Goal: Task Accomplishment & Management: Use online tool/utility

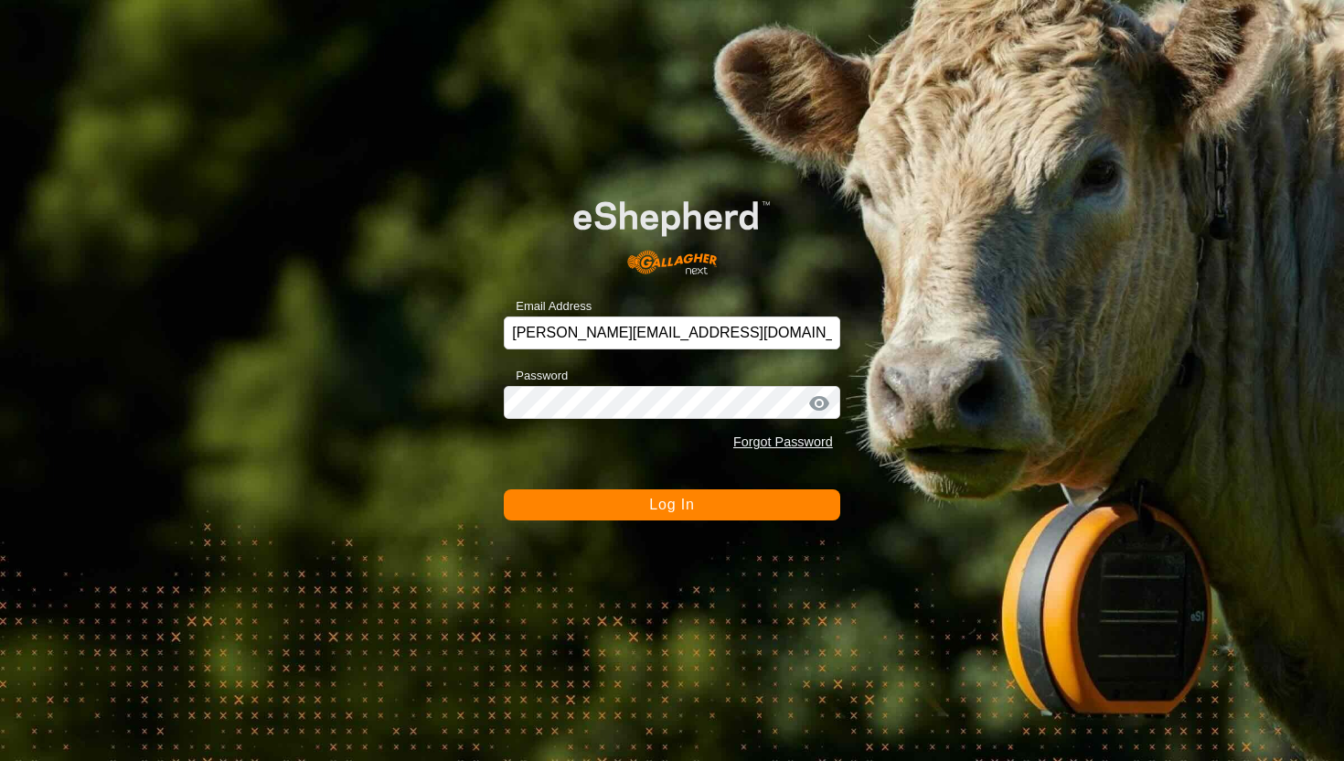
click at [669, 506] on span "Log In" at bounding box center [671, 504] width 45 height 16
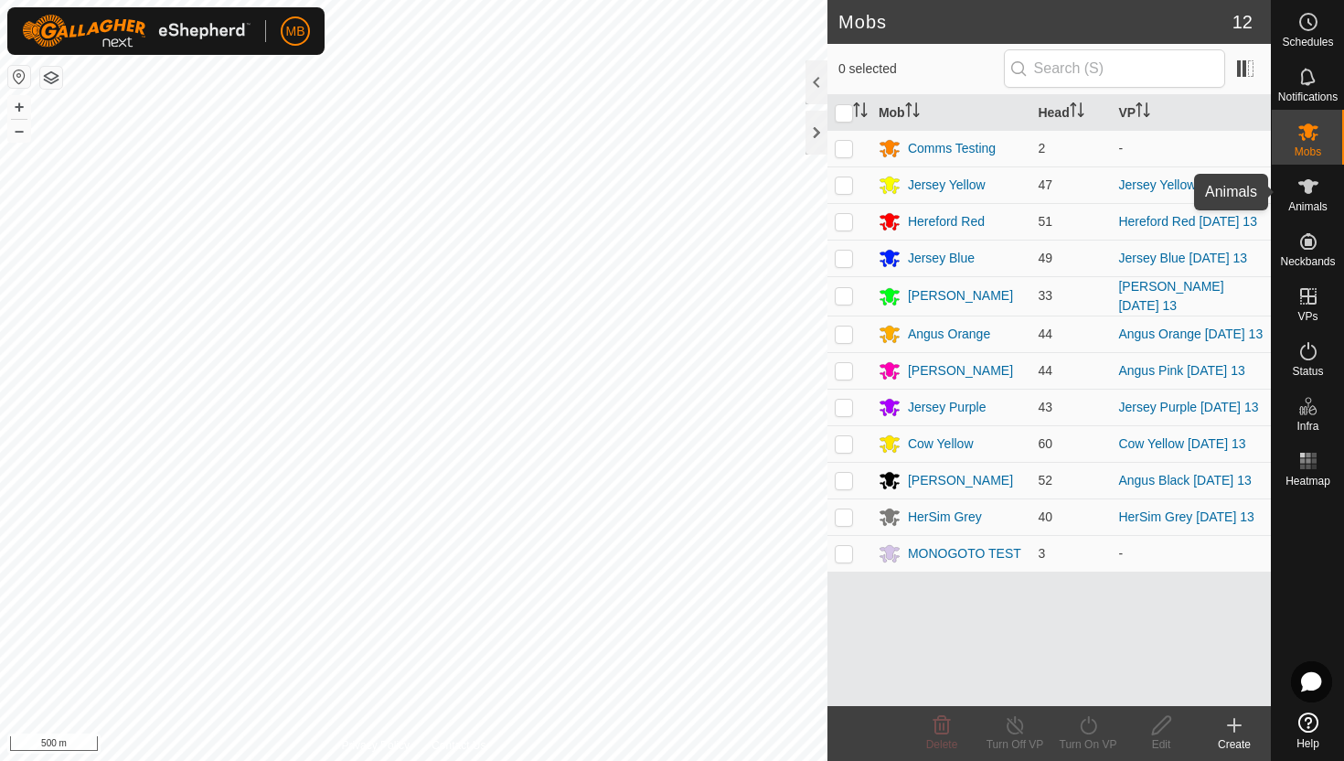
click at [1306, 188] on icon at bounding box center [1308, 186] width 20 height 15
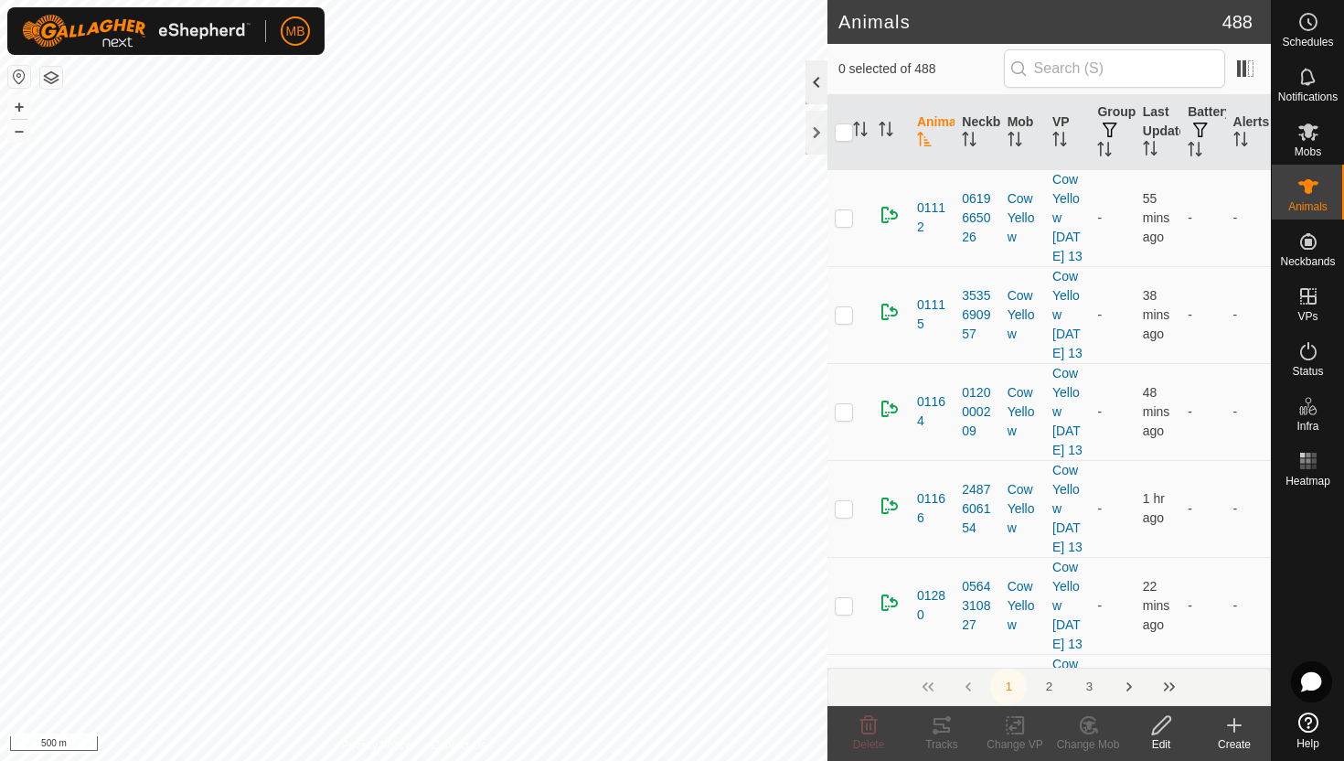
click at [808, 76] on div at bounding box center [816, 82] width 22 height 44
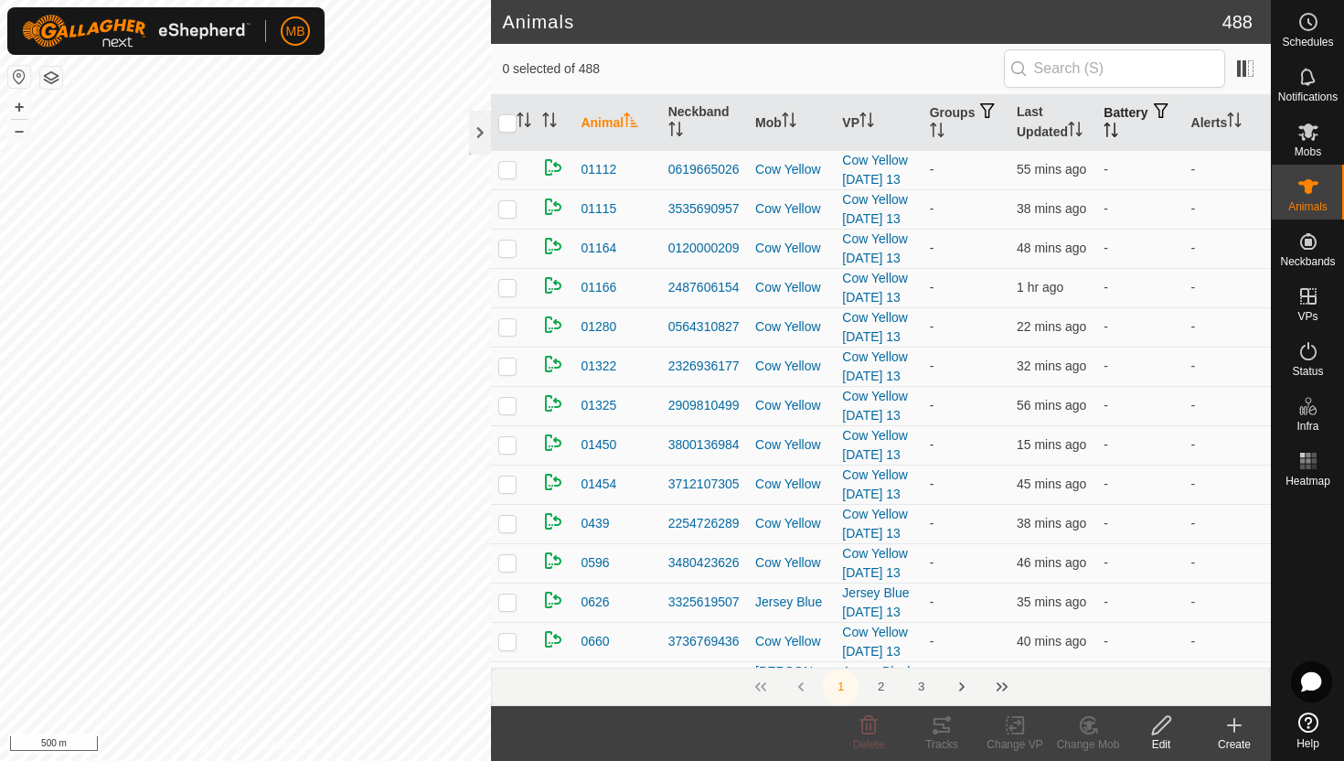
click at [1118, 132] on icon "Activate to sort" at bounding box center [1110, 129] width 15 height 15
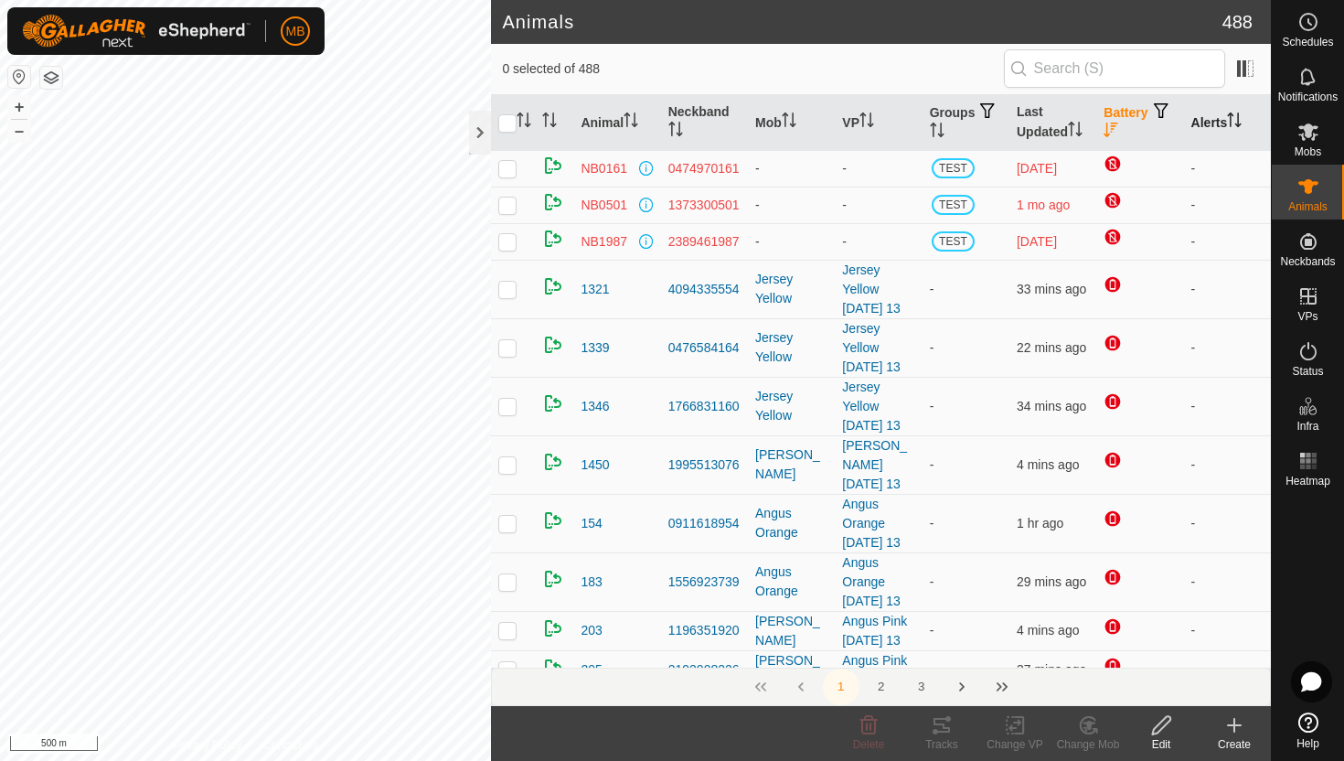
click at [1237, 115] on icon "Activate to sort" at bounding box center [1234, 119] width 15 height 15
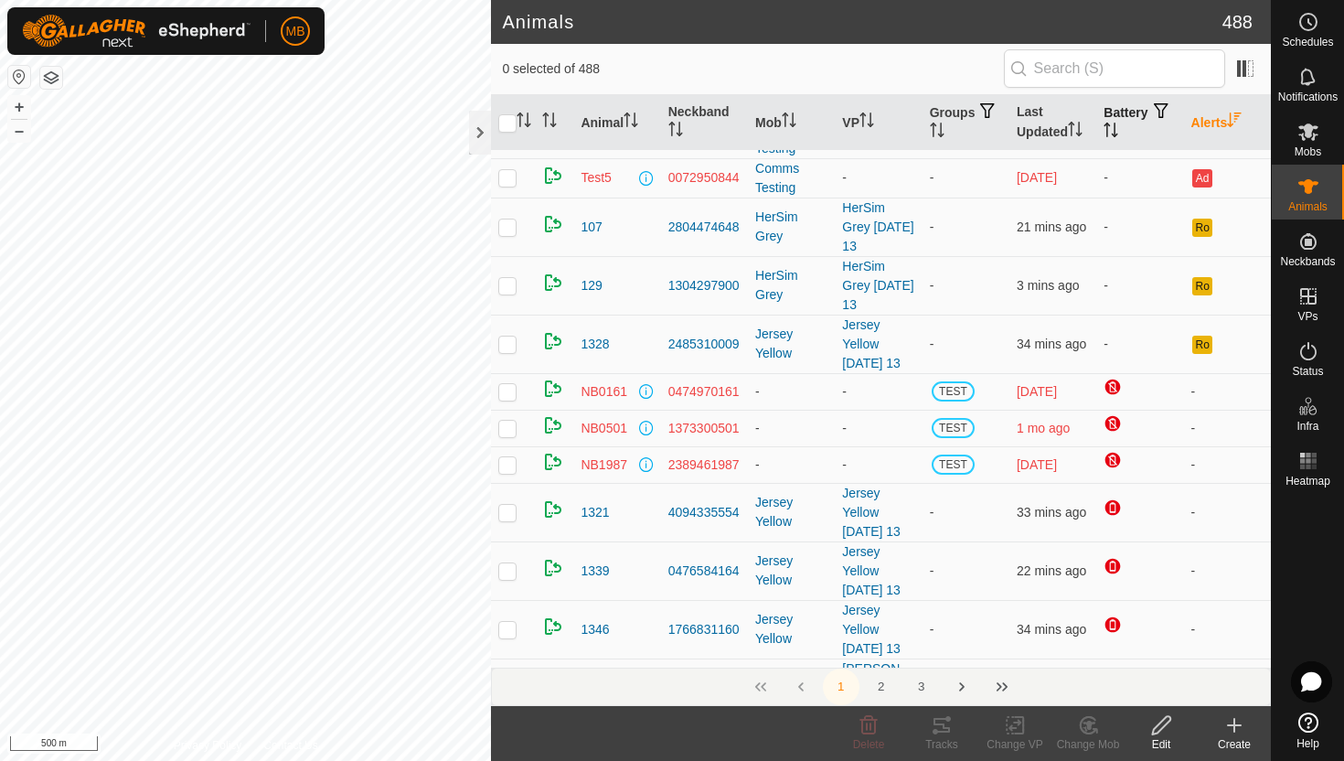
scroll to position [223, 0]
click at [17, 112] on button "+" at bounding box center [19, 107] width 22 height 22
click at [24, 133] on button "–" at bounding box center [19, 131] width 22 height 22
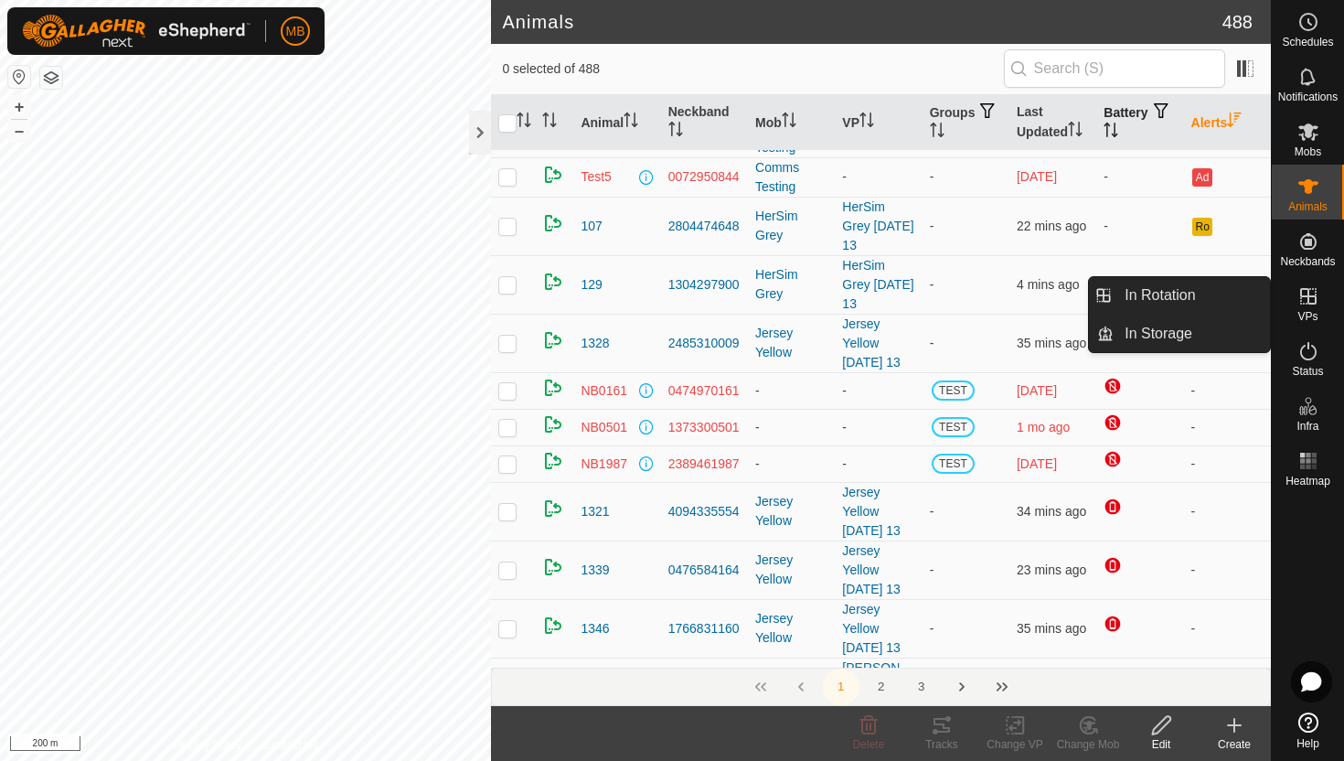
click at [1305, 294] on icon at bounding box center [1308, 296] width 22 height 22
click at [1164, 298] on link "In Rotation" at bounding box center [1191, 295] width 156 height 37
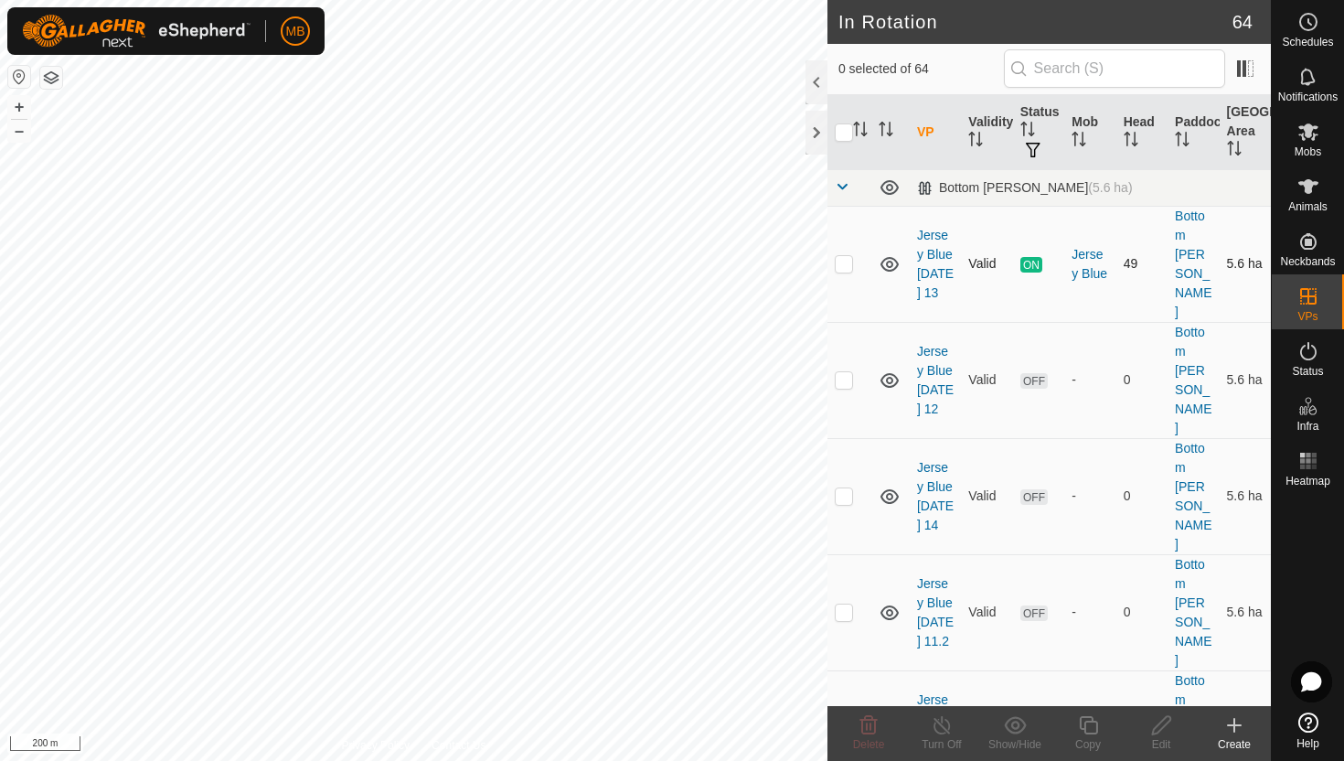
click at [848, 258] on p-checkbox at bounding box center [844, 263] width 18 height 15
checkbox input "true"
click at [1092, 725] on icon at bounding box center [1088, 725] width 23 height 22
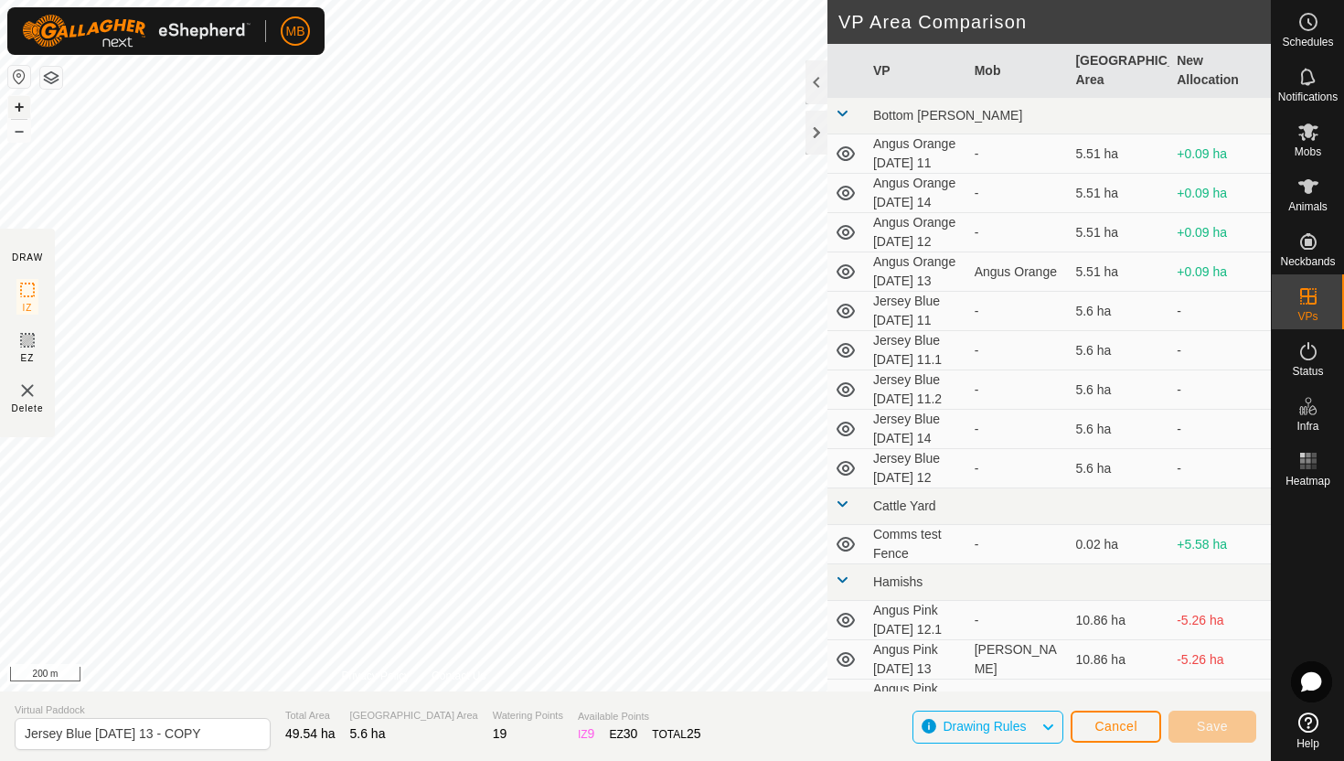
click at [14, 112] on button "+" at bounding box center [19, 107] width 22 height 22
click at [16, 112] on button "+" at bounding box center [19, 107] width 22 height 22
click at [22, 107] on button "+" at bounding box center [19, 107] width 22 height 22
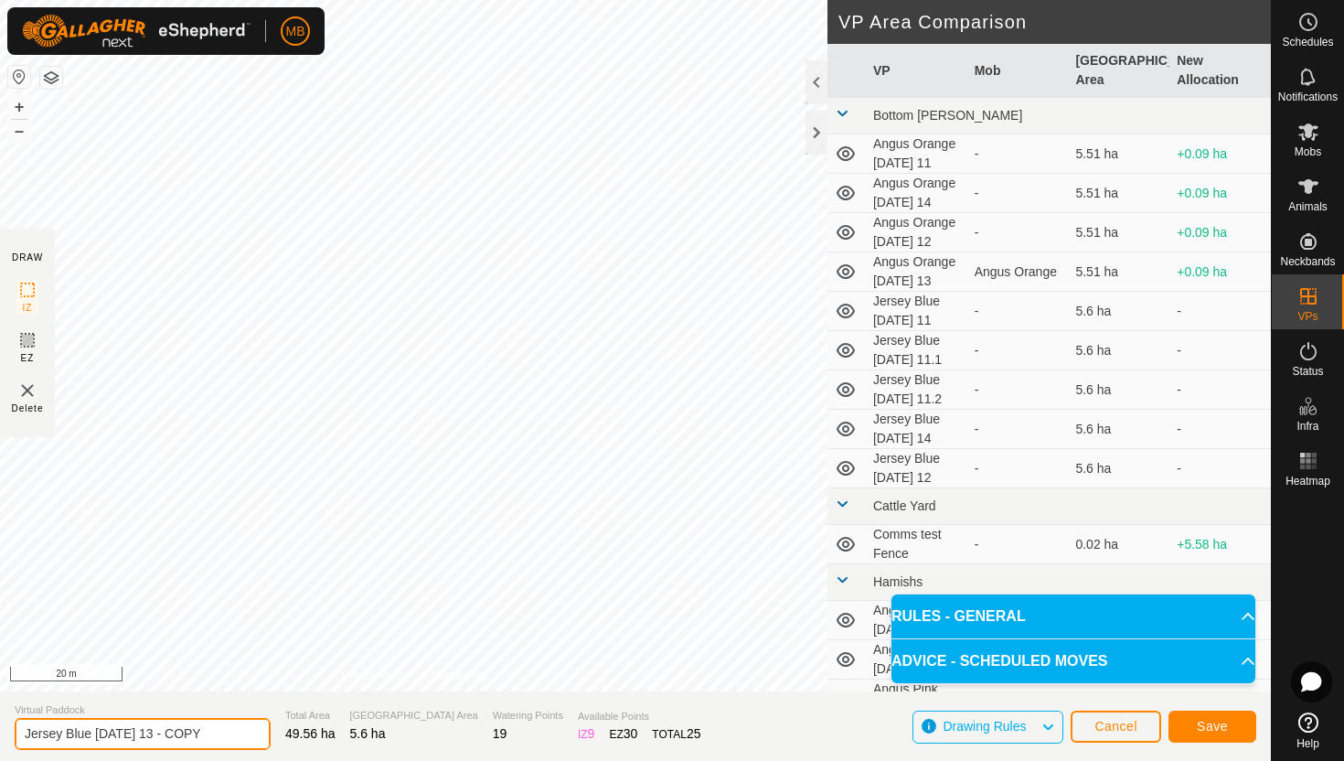
click at [226, 734] on input "Jersey Blue Wednesday 13 - COPY" at bounding box center [143, 734] width 256 height 32
type input "Jersey Blue [DATE] 13.1"
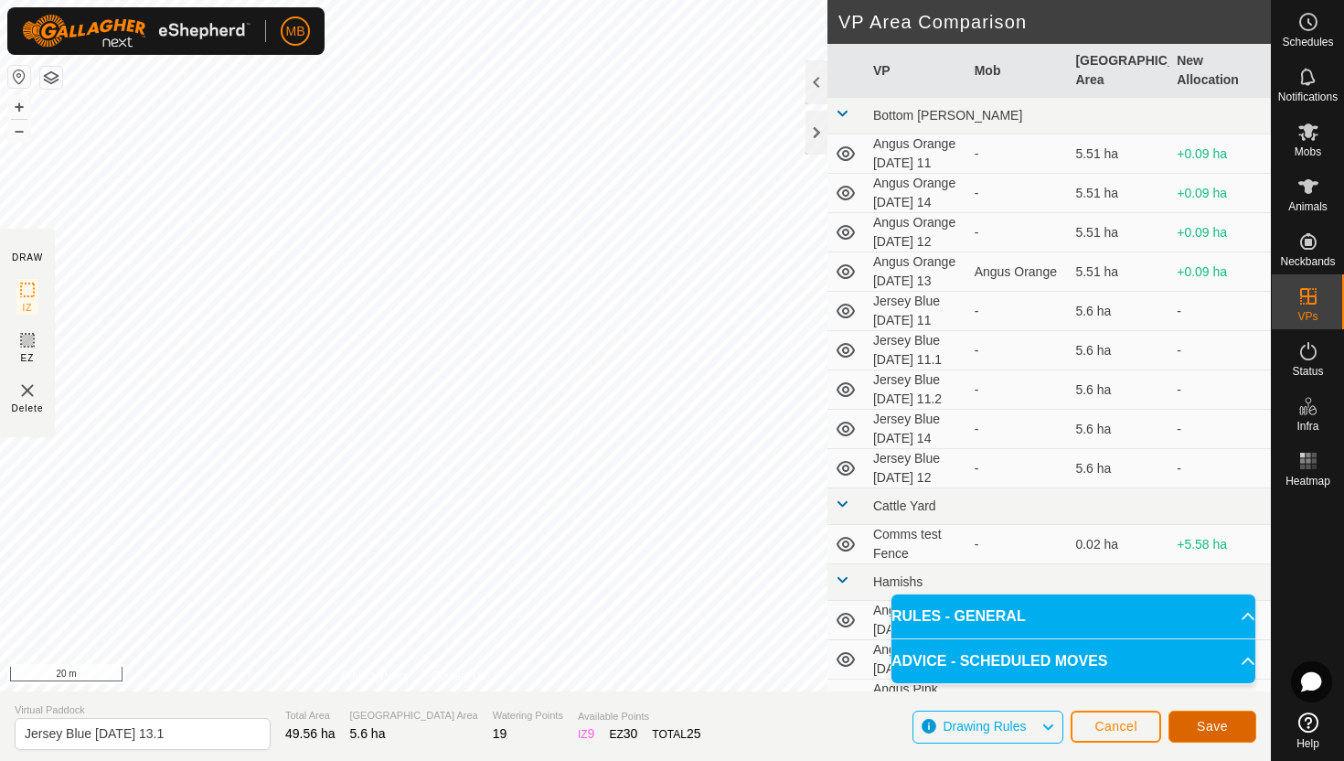
click at [1219, 727] on span "Save" at bounding box center [1212, 726] width 31 height 15
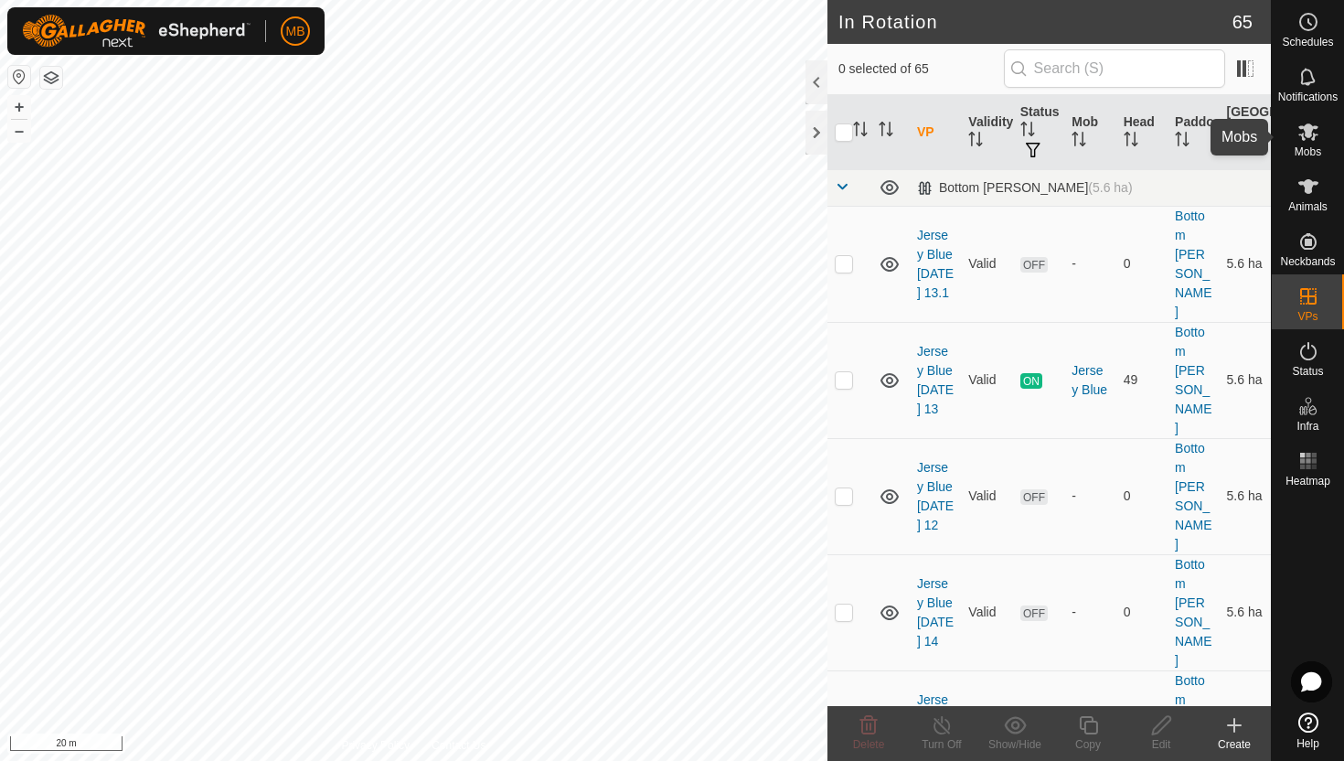
click at [1304, 141] on icon at bounding box center [1308, 132] width 22 height 22
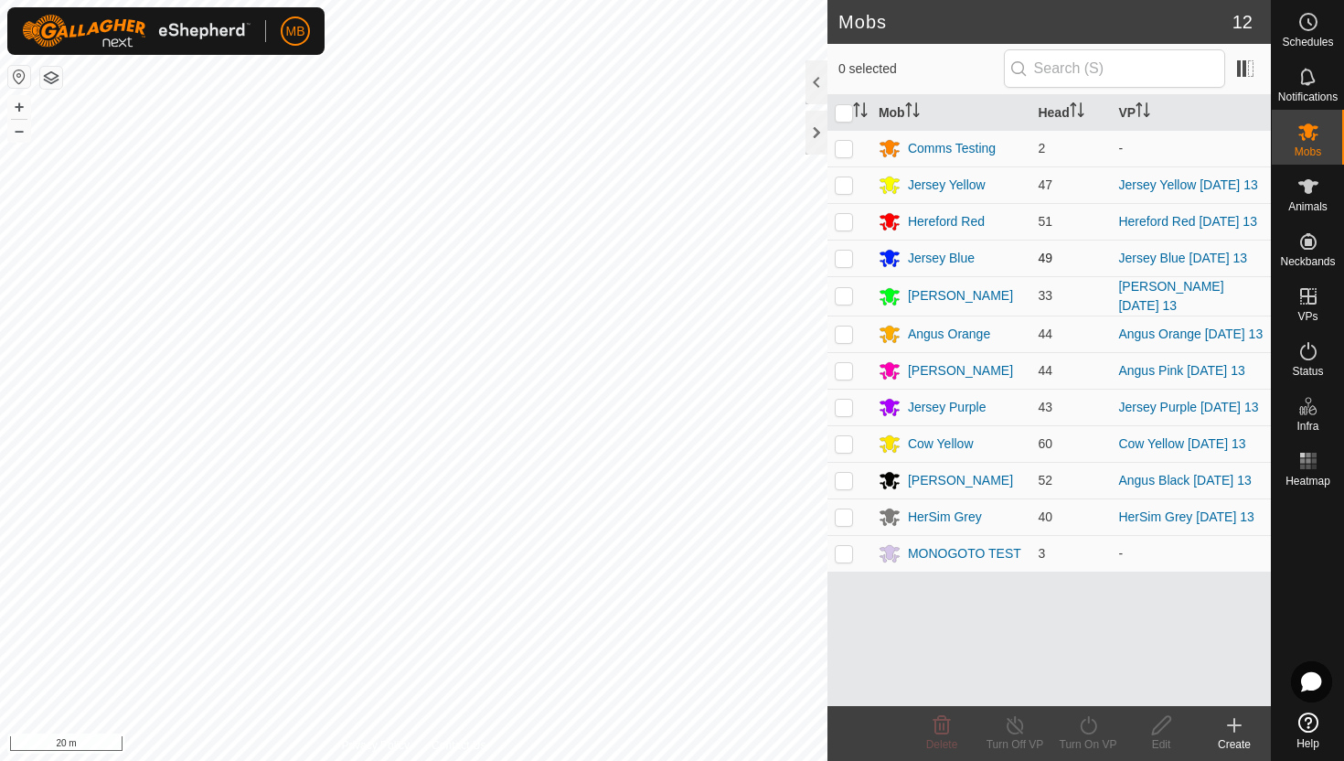
click at [845, 265] on p-checkbox at bounding box center [844, 257] width 18 height 15
checkbox input "true"
click at [1088, 724] on icon at bounding box center [1088, 725] width 23 height 22
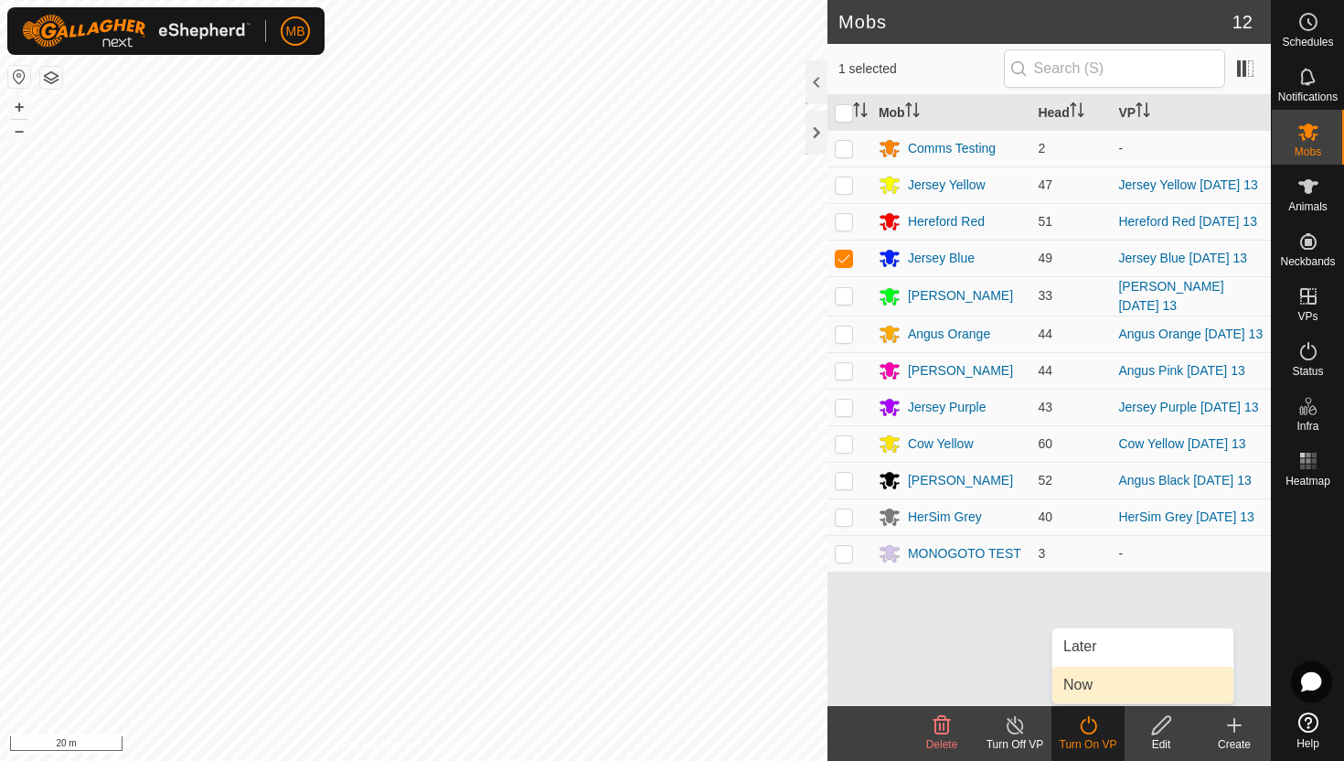
click at [1092, 687] on link "Now" at bounding box center [1142, 684] width 181 height 37
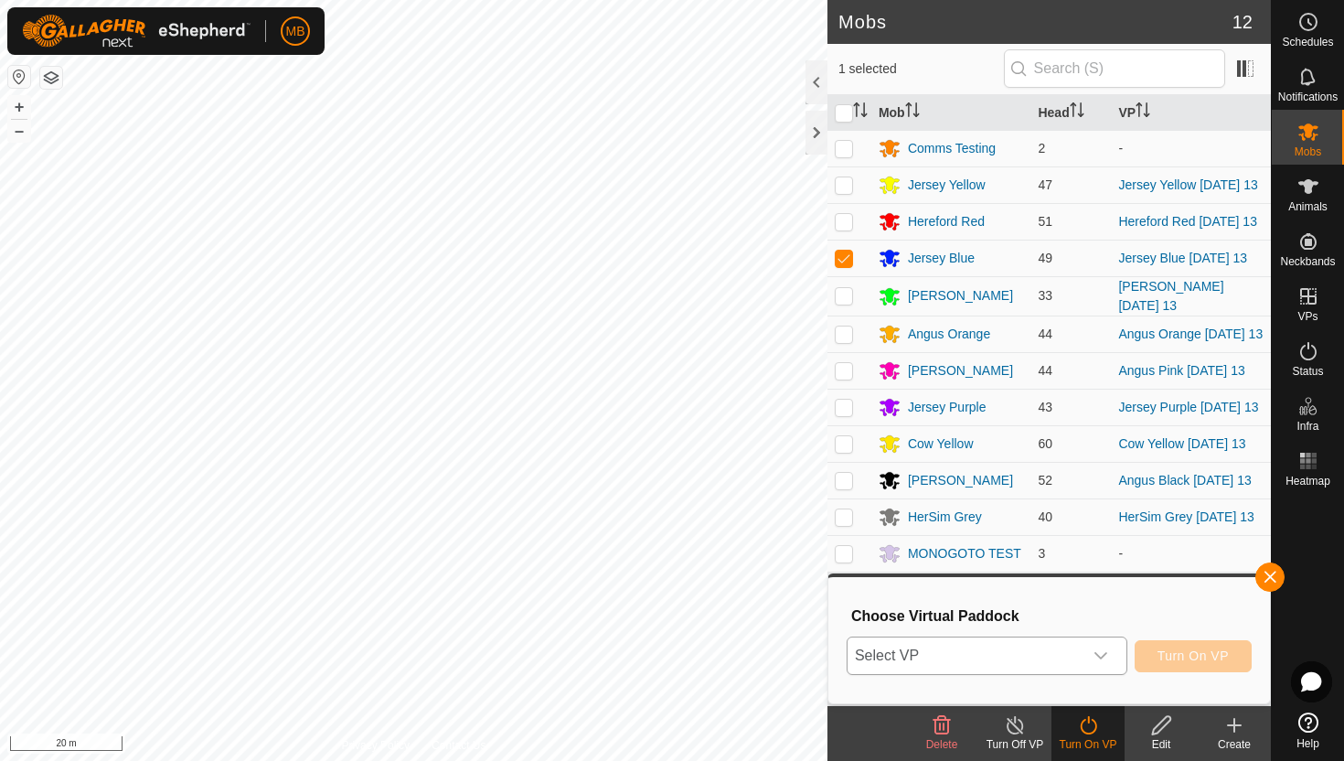
click at [1102, 652] on icon "dropdown trigger" at bounding box center [1100, 655] width 15 height 15
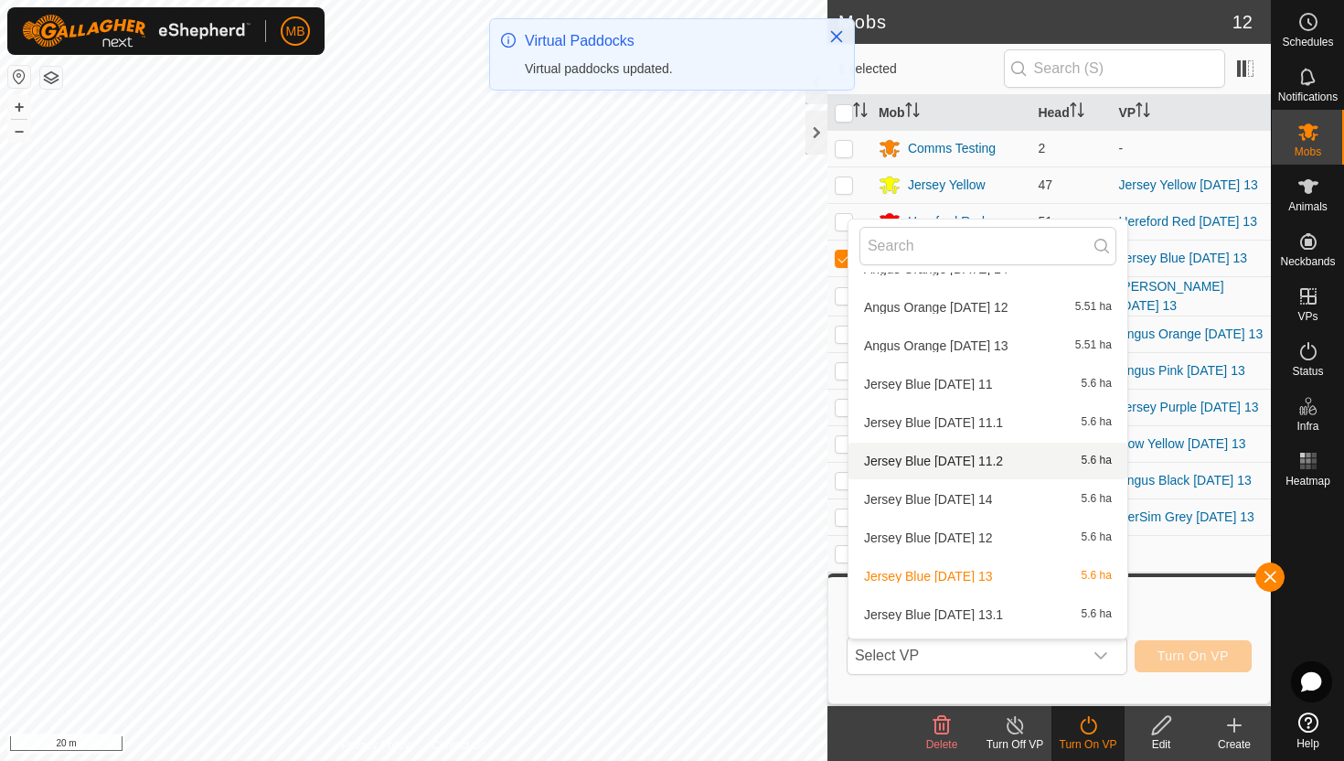
scroll to position [108, 0]
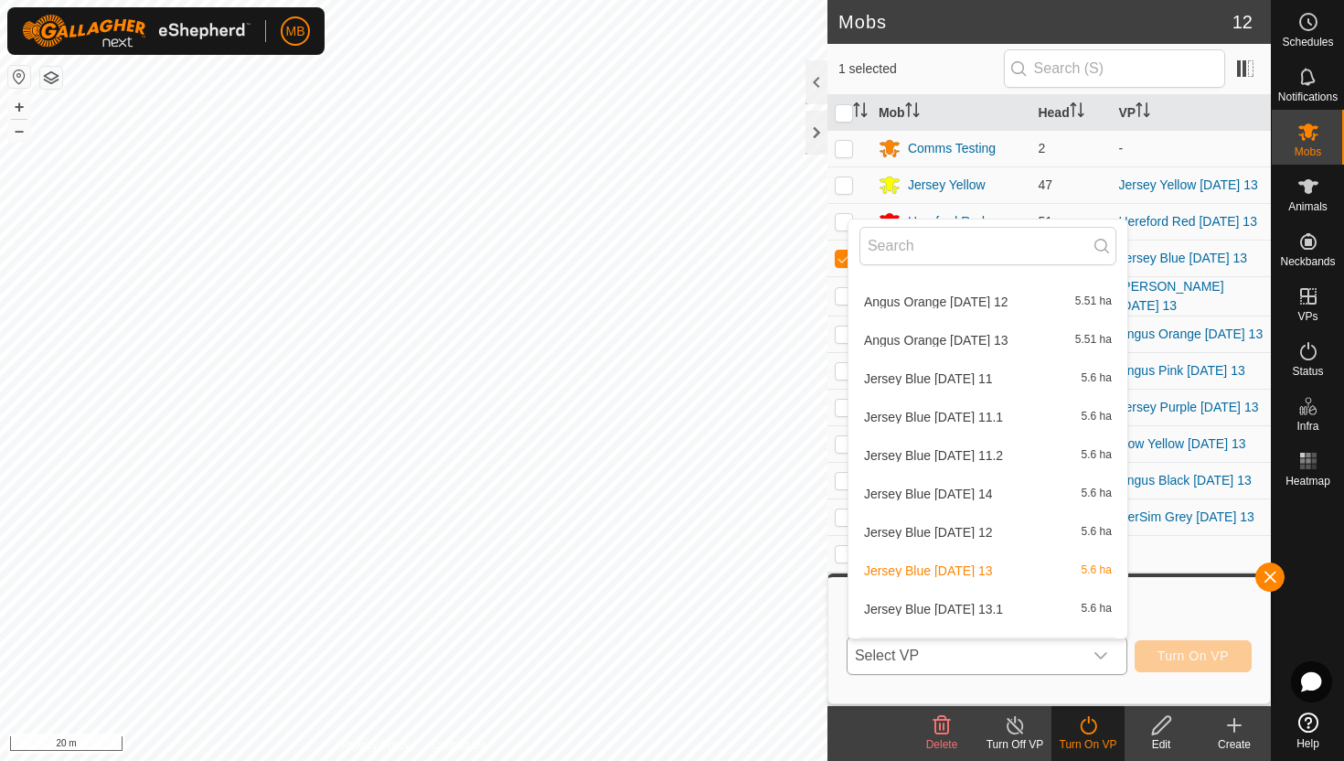
click at [1009, 603] on li "Jersey Blue Wednesday 13.1 5.6 ha" at bounding box center [987, 609] width 279 height 37
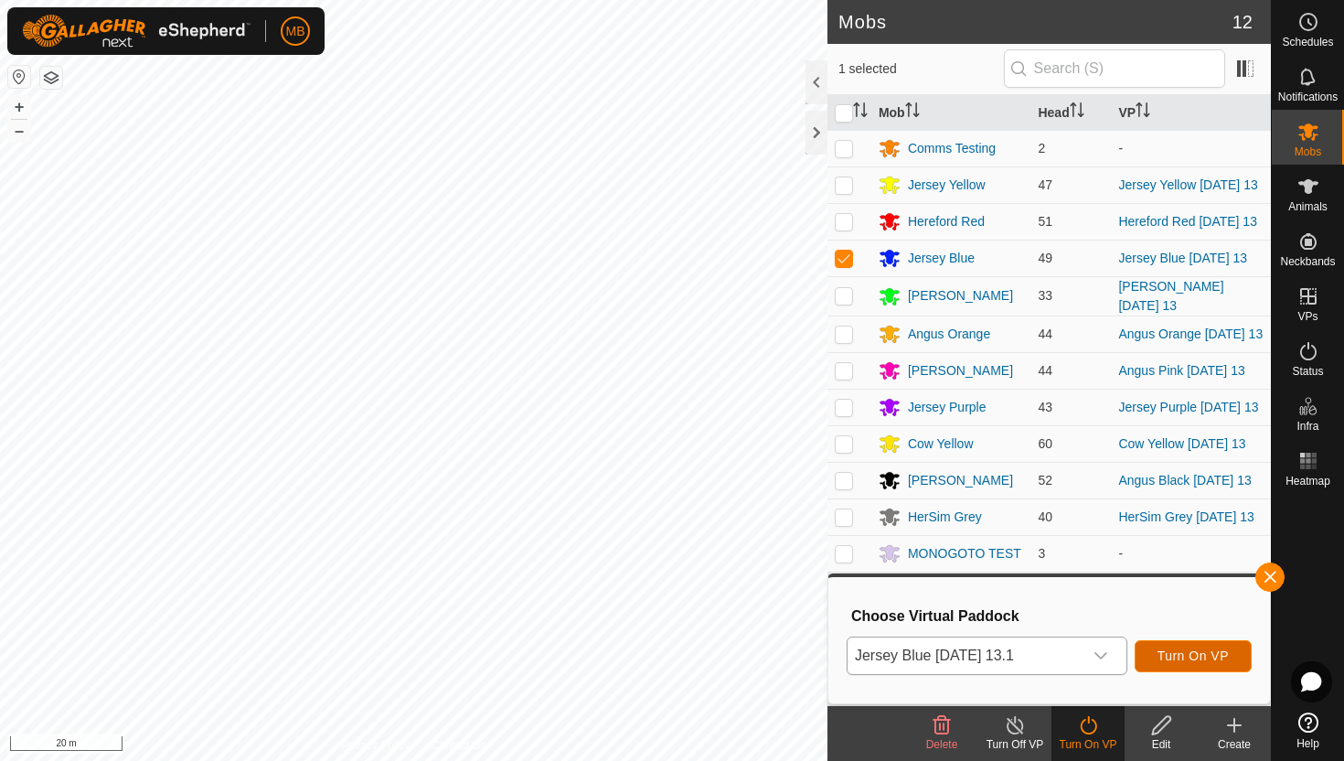
click at [1186, 653] on span "Turn On VP" at bounding box center [1192, 655] width 71 height 15
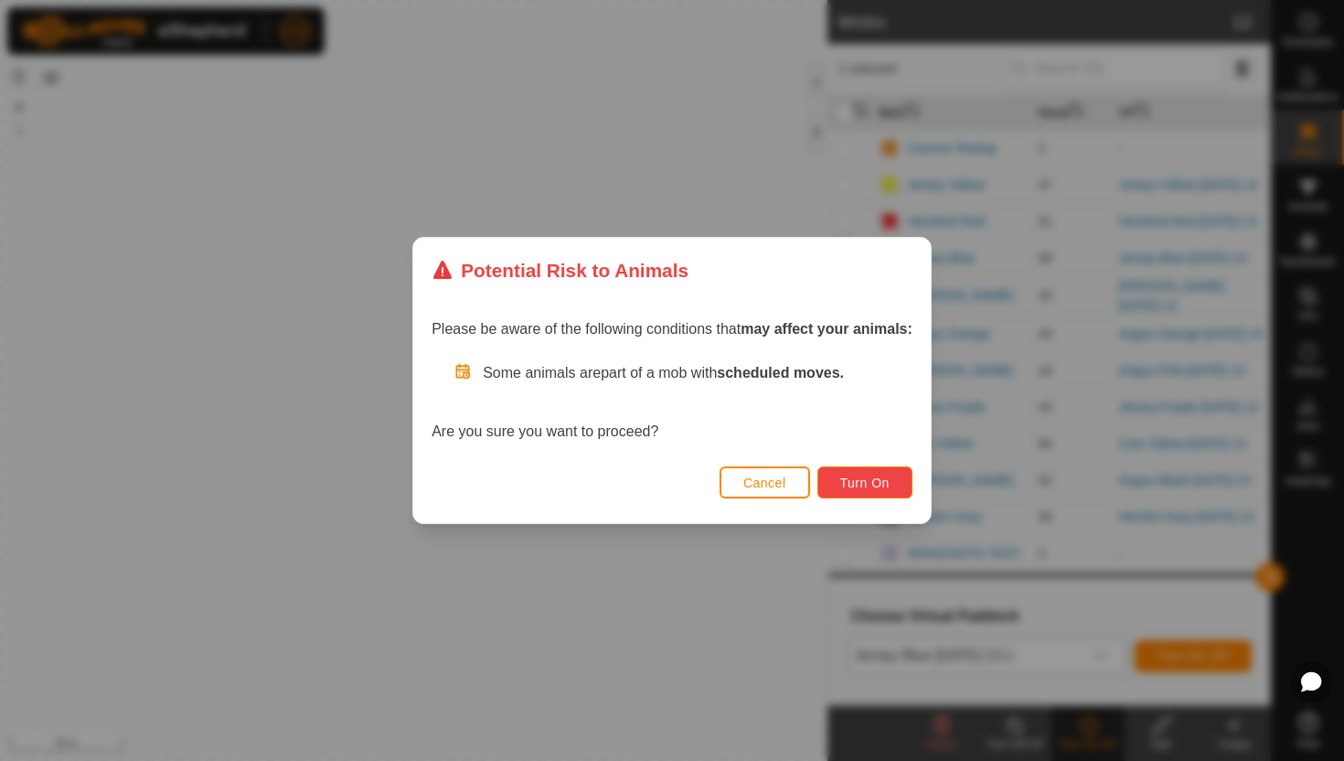
click at [861, 487] on span "Turn On" at bounding box center [864, 482] width 49 height 15
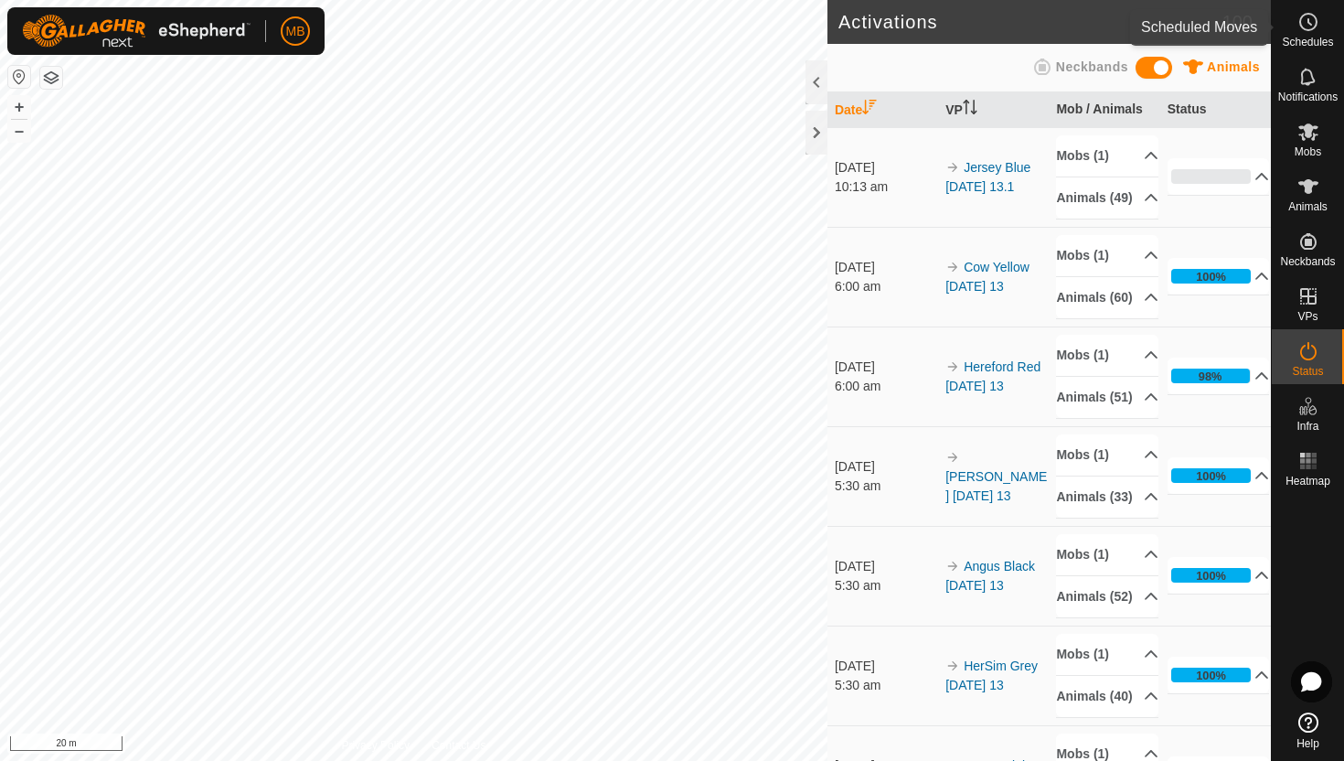
click at [1309, 20] on icon at bounding box center [1308, 22] width 22 height 22
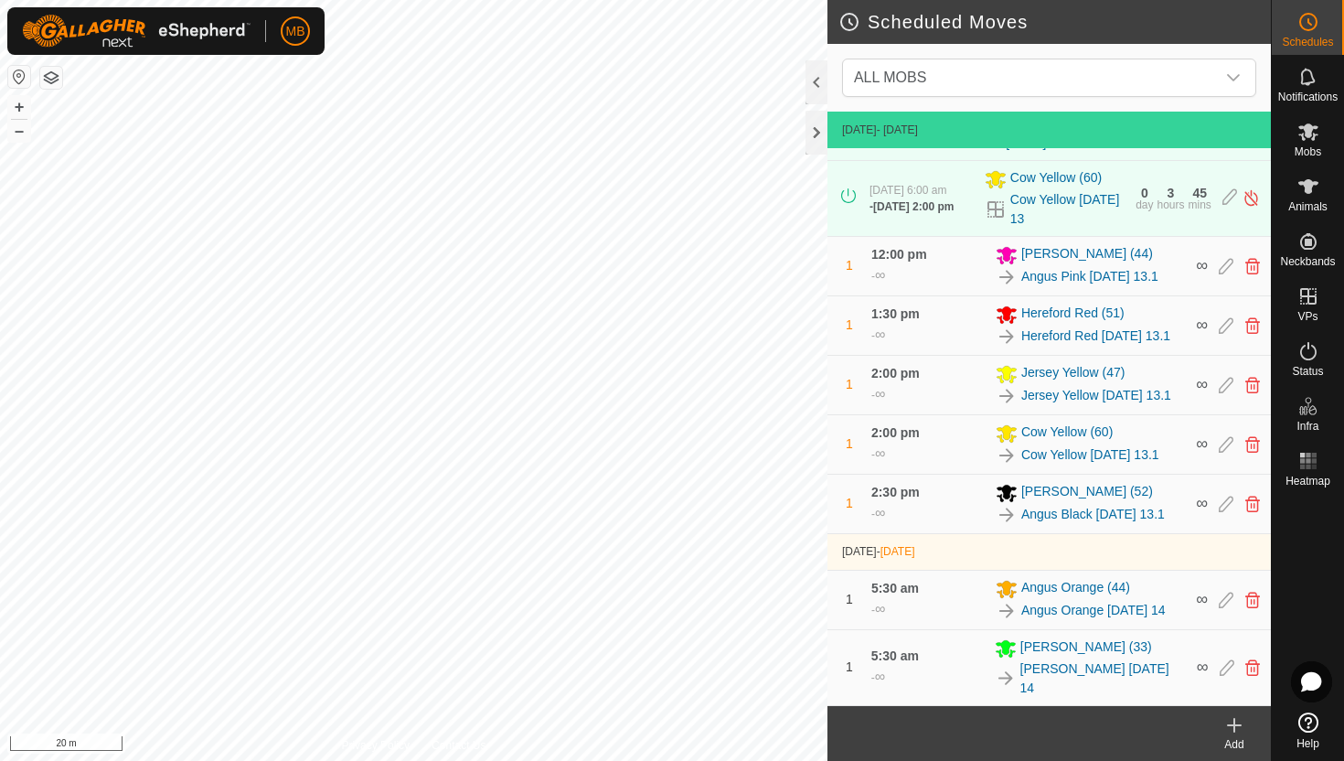
scroll to position [682, 0]
click at [1306, 348] on icon at bounding box center [1308, 351] width 22 height 22
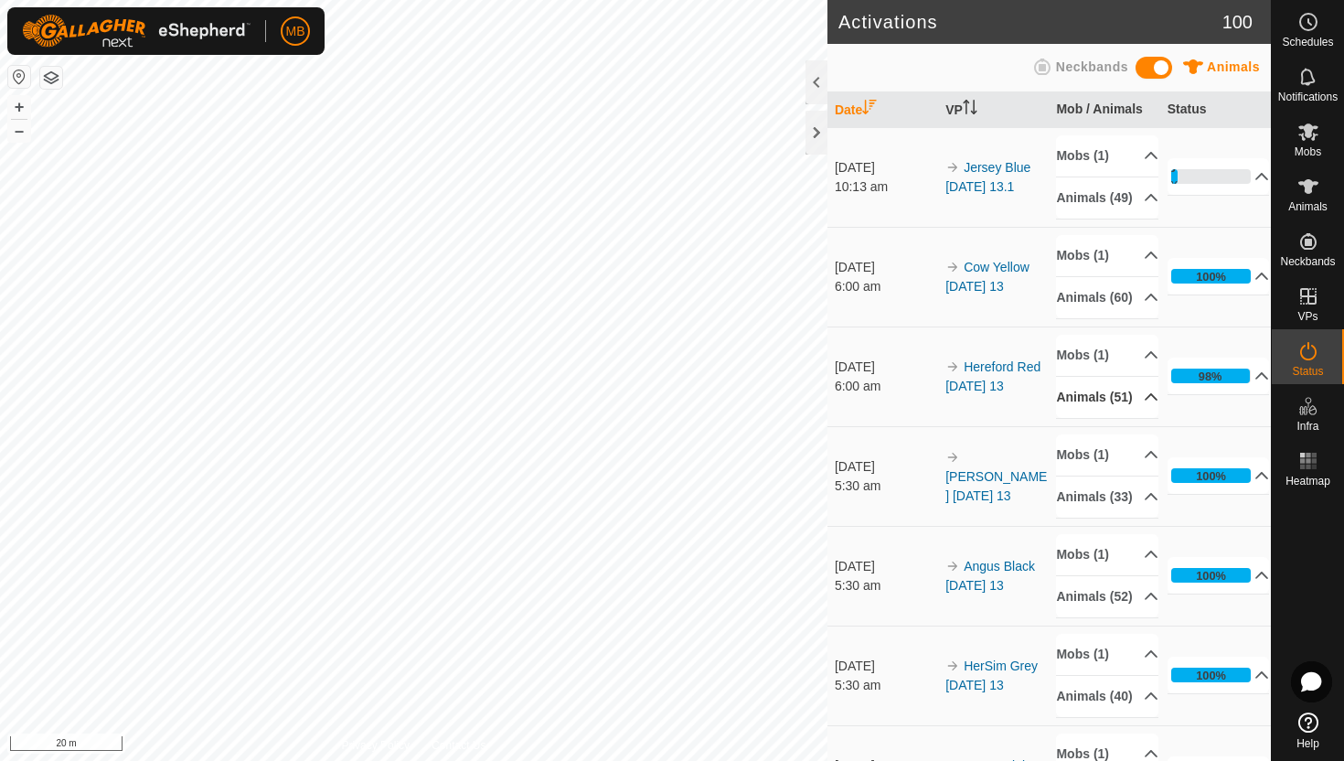
click at [1145, 418] on p-accordion-header "Animals (51)" at bounding box center [1107, 397] width 102 height 41
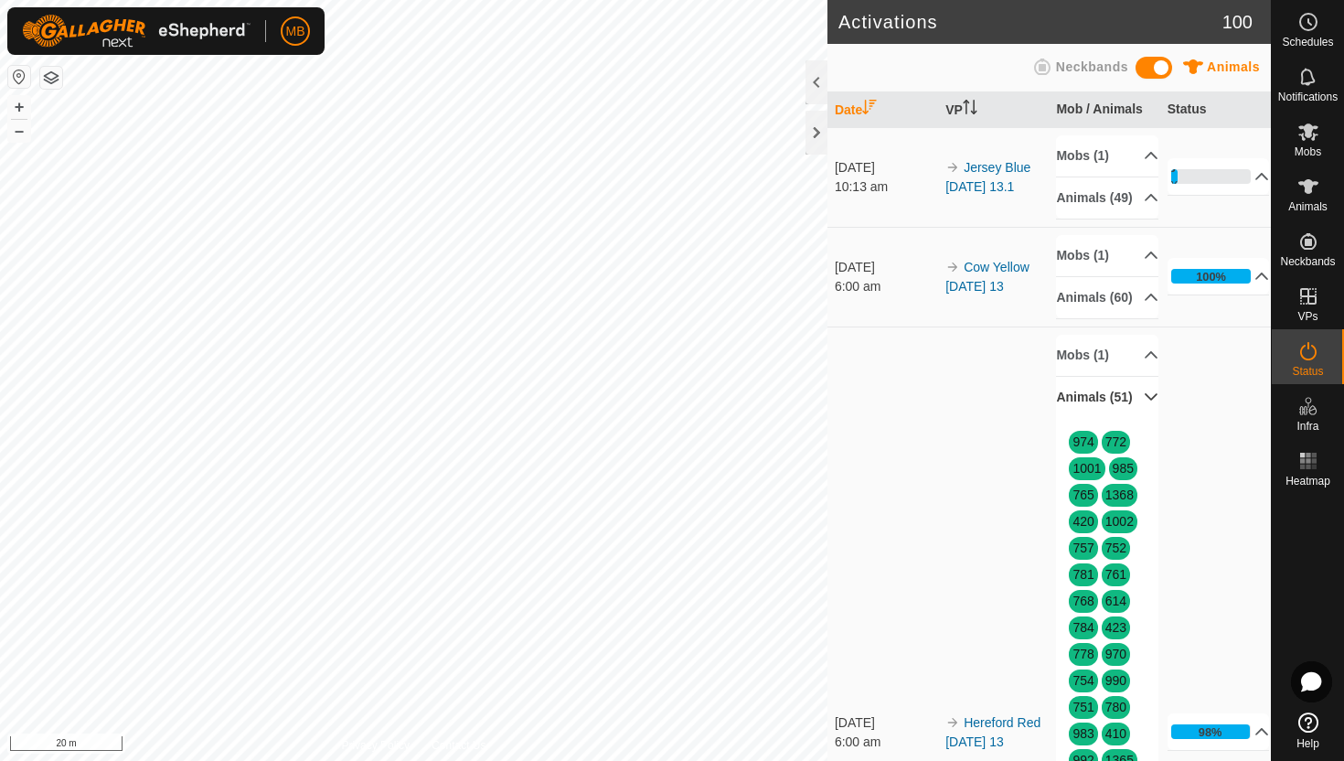
click at [1144, 418] on p-accordion-header "Animals (51)" at bounding box center [1107, 397] width 102 height 41
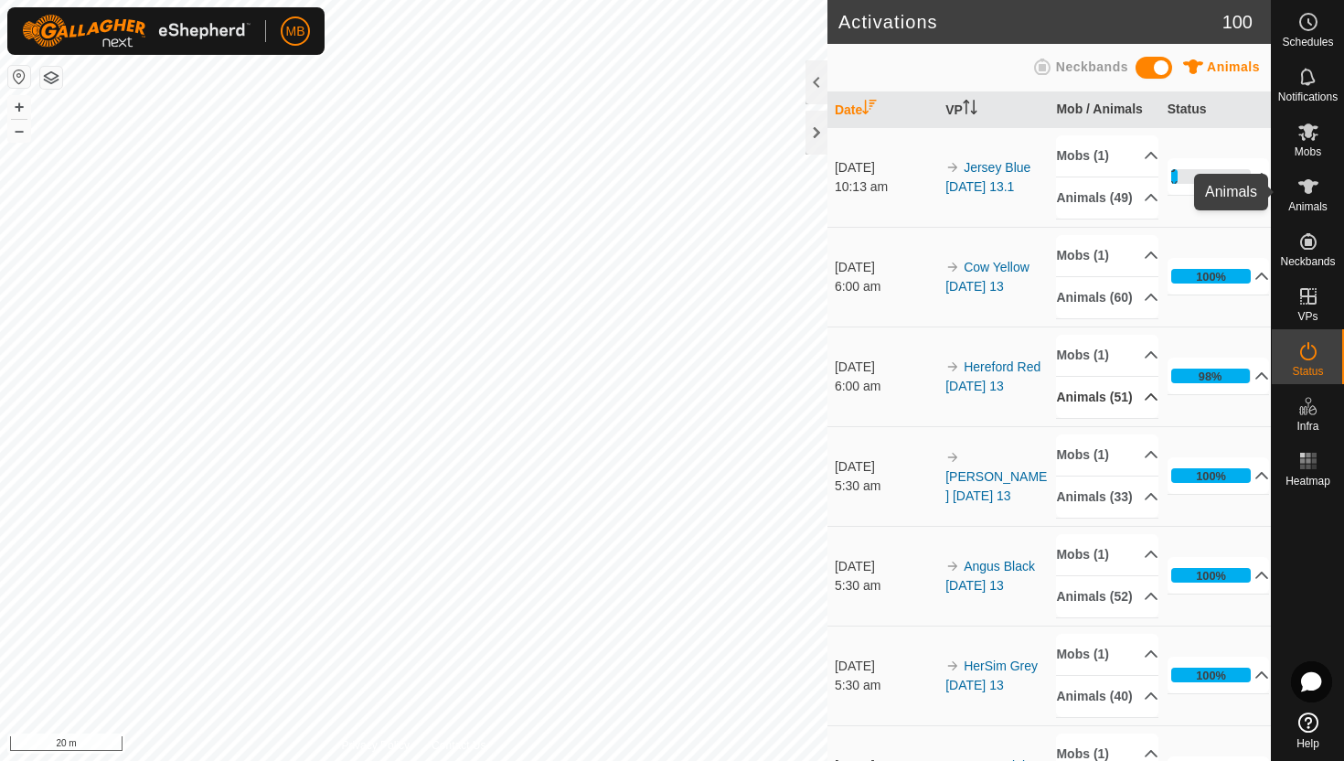
click at [1310, 188] on icon at bounding box center [1308, 186] width 20 height 15
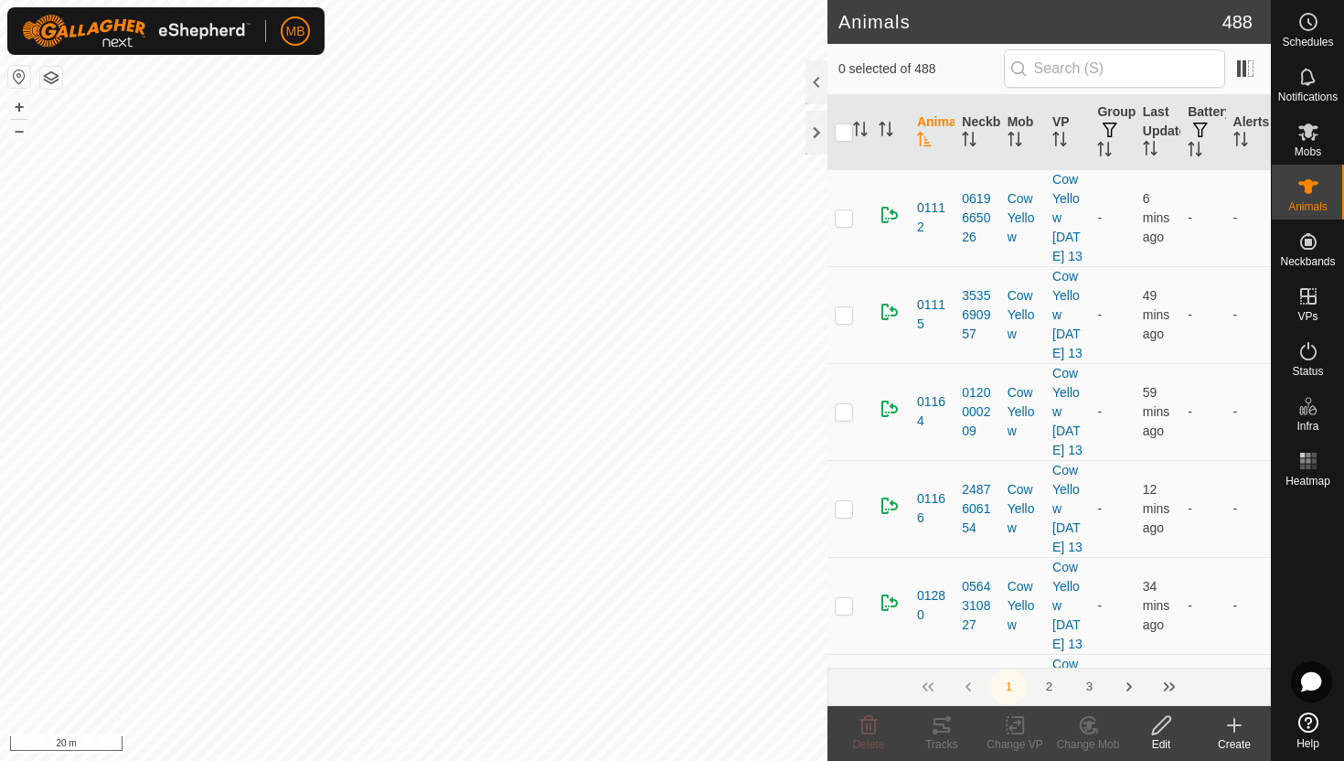
click at [815, 78] on div at bounding box center [816, 82] width 22 height 44
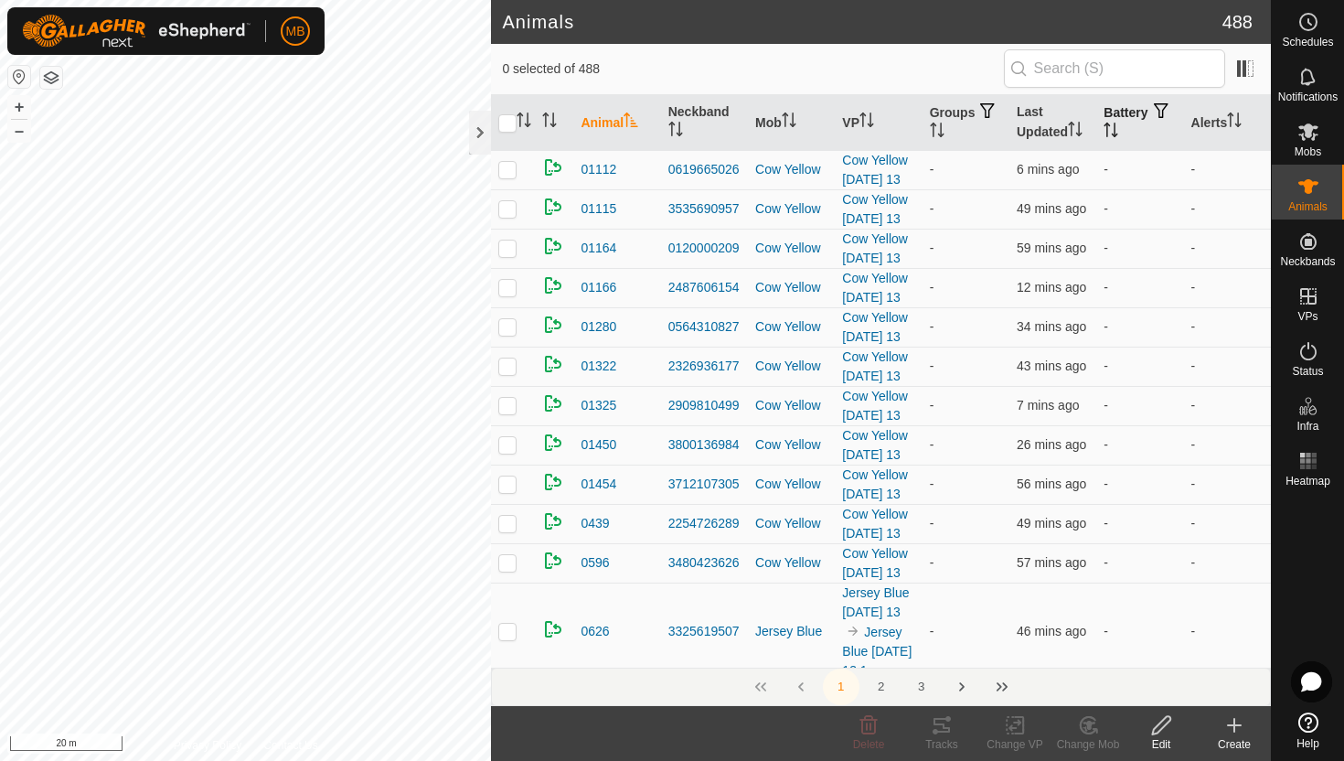
click at [1118, 125] on icon "Activate to sort" at bounding box center [1110, 129] width 15 height 15
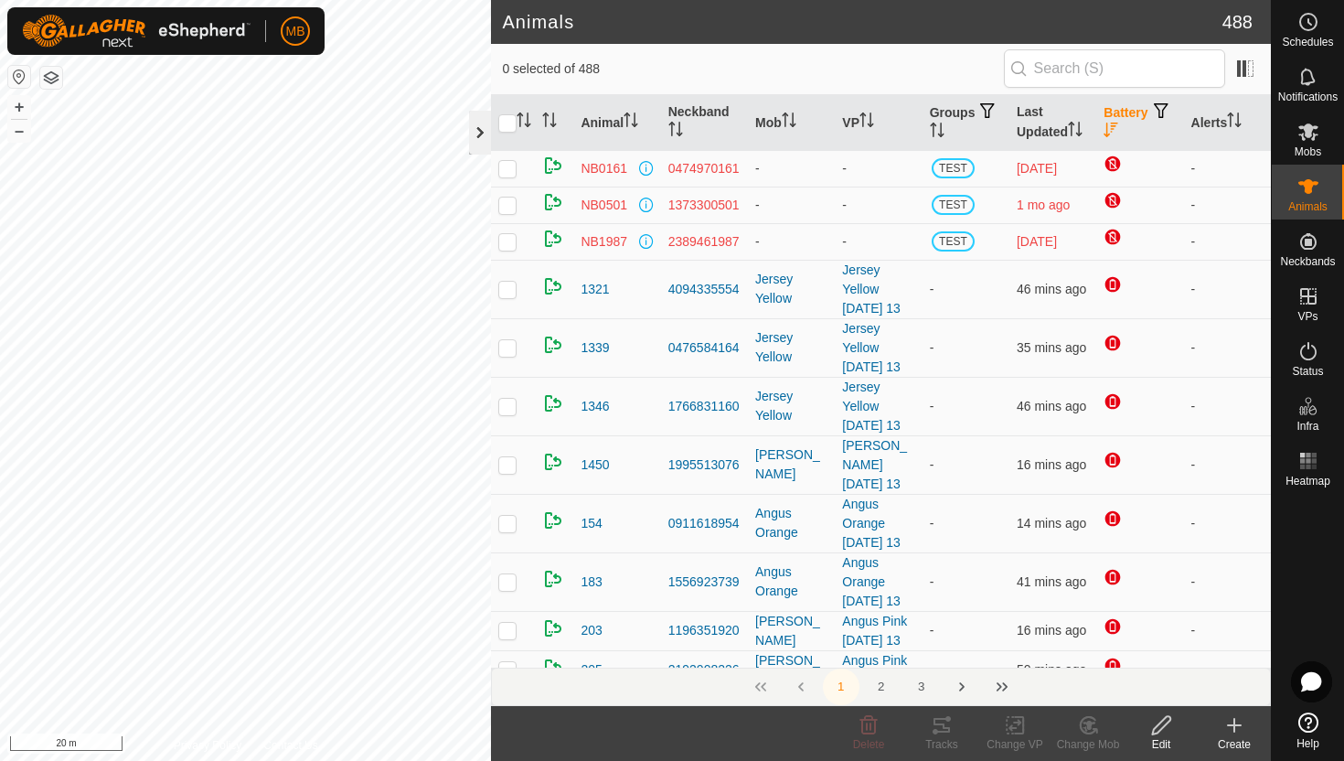
click at [481, 127] on div at bounding box center [480, 133] width 22 height 44
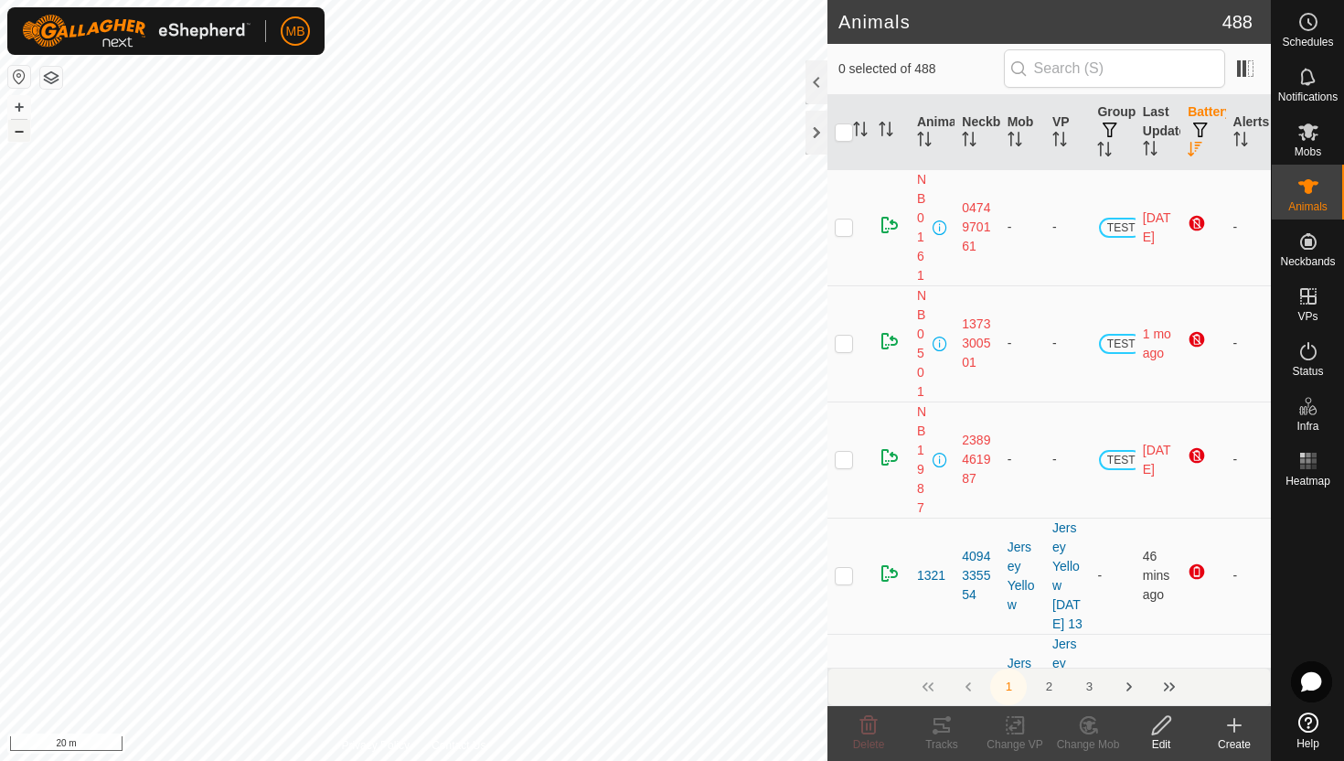
click at [16, 134] on button "–" at bounding box center [19, 131] width 22 height 22
click at [1306, 129] on icon at bounding box center [1308, 131] width 20 height 17
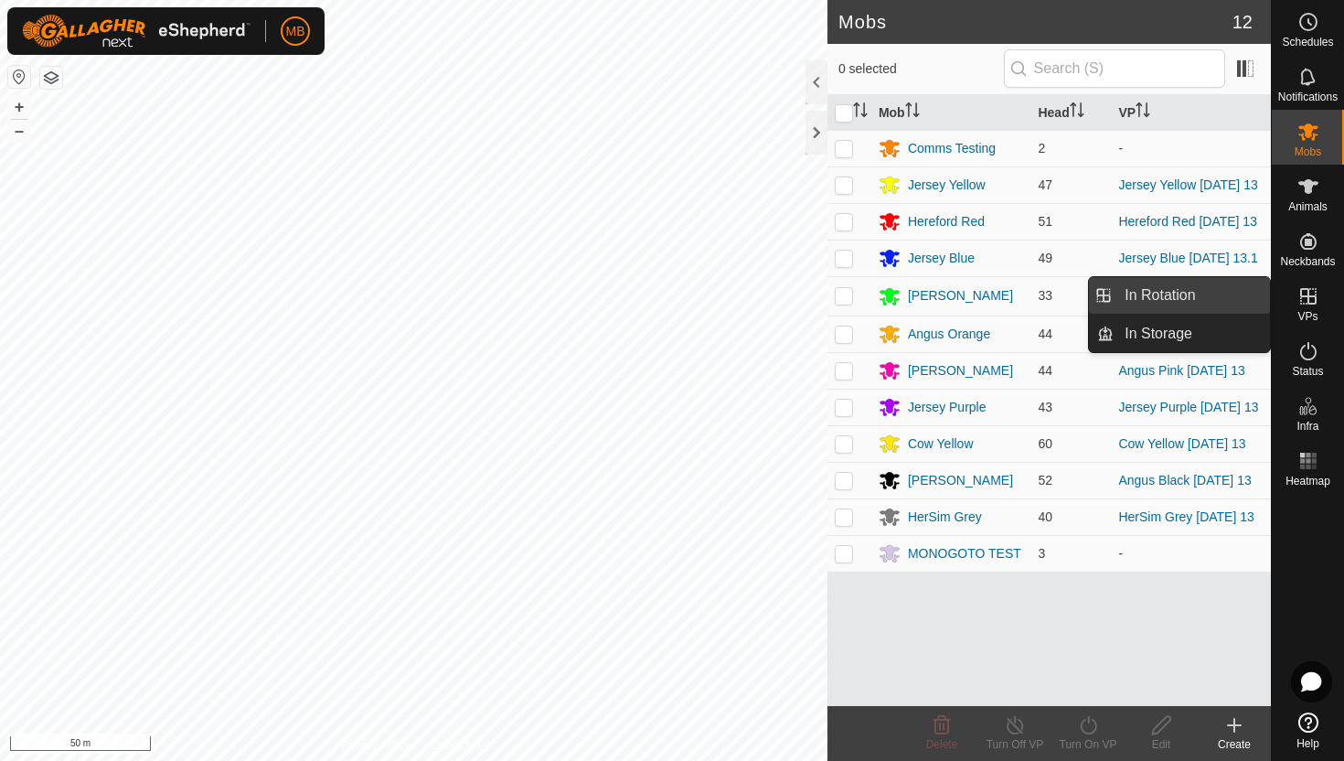
click at [1210, 298] on link "In Rotation" at bounding box center [1191, 295] width 156 height 37
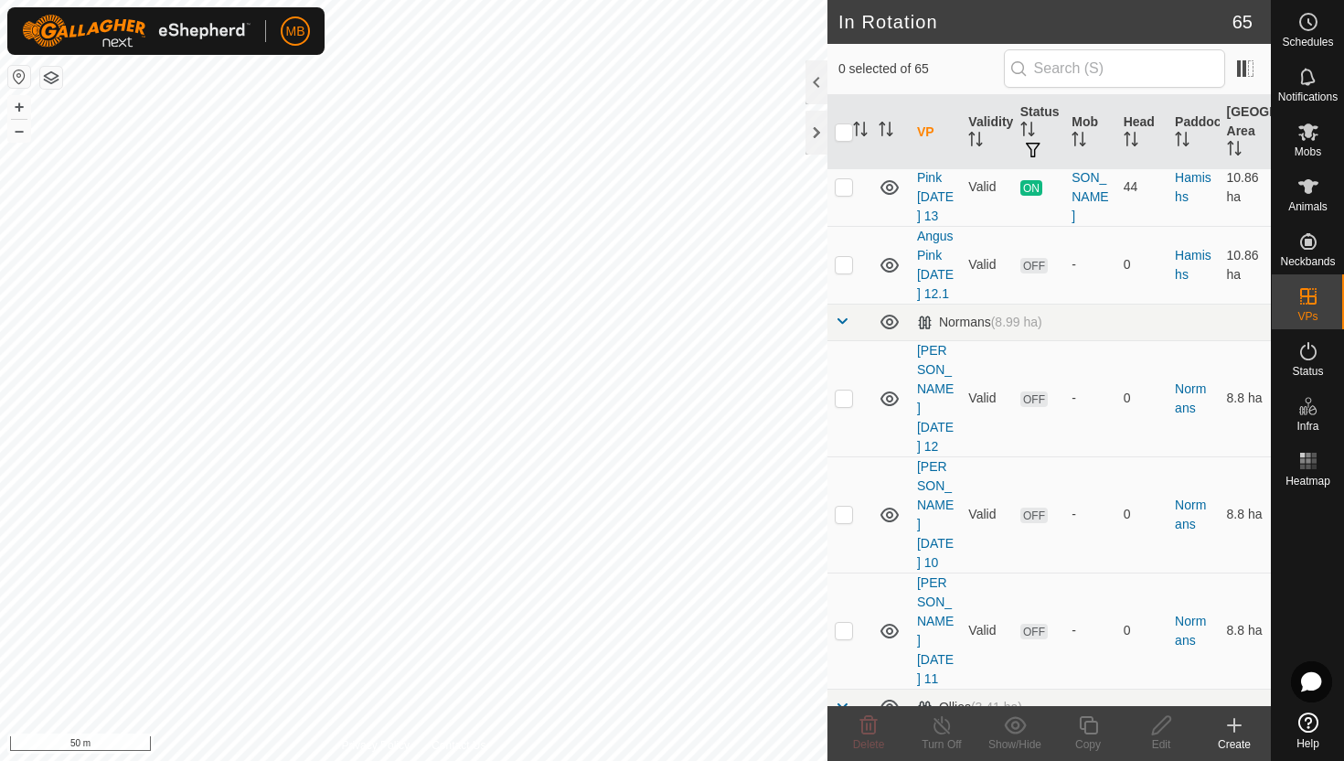
scroll to position [1573, 0]
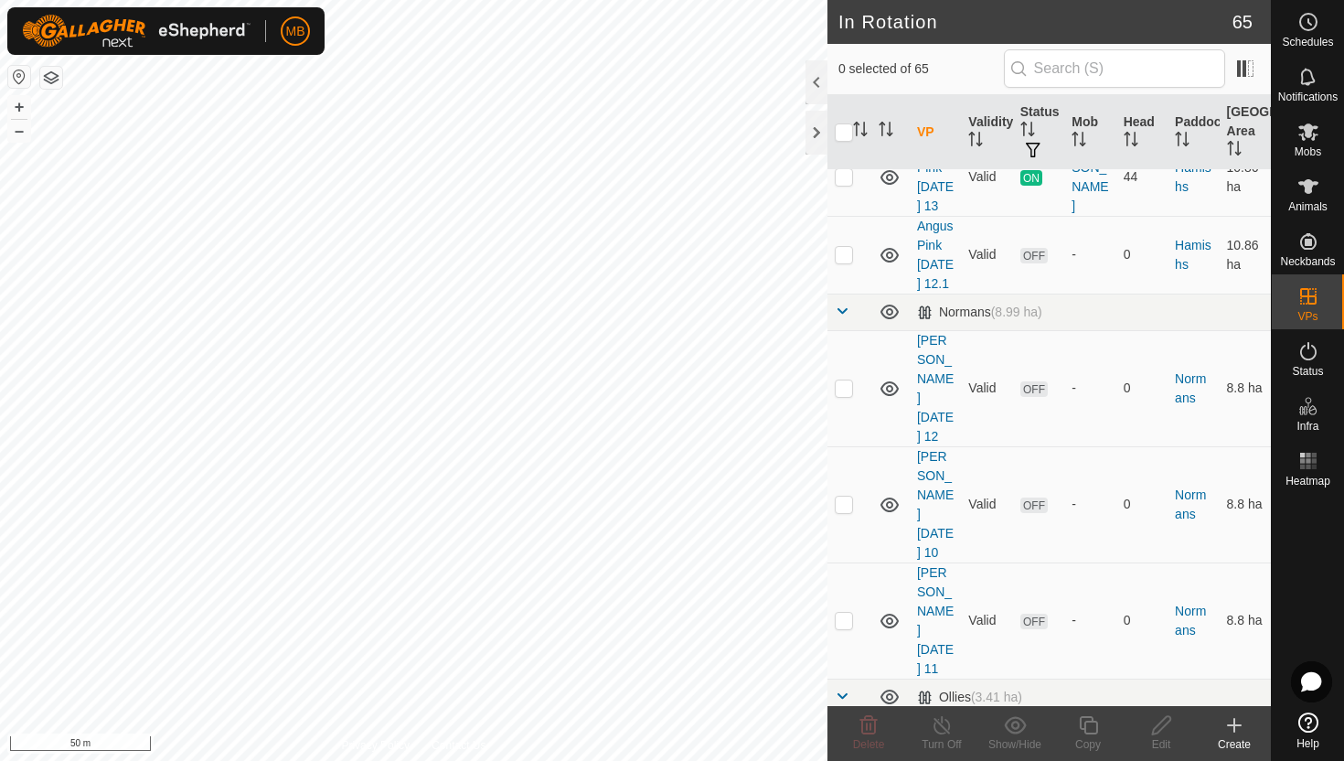
click at [847, 760] on p-checkbox at bounding box center [844, 772] width 18 height 15
checkbox input "true"
click at [1089, 726] on icon at bounding box center [1088, 725] width 23 height 22
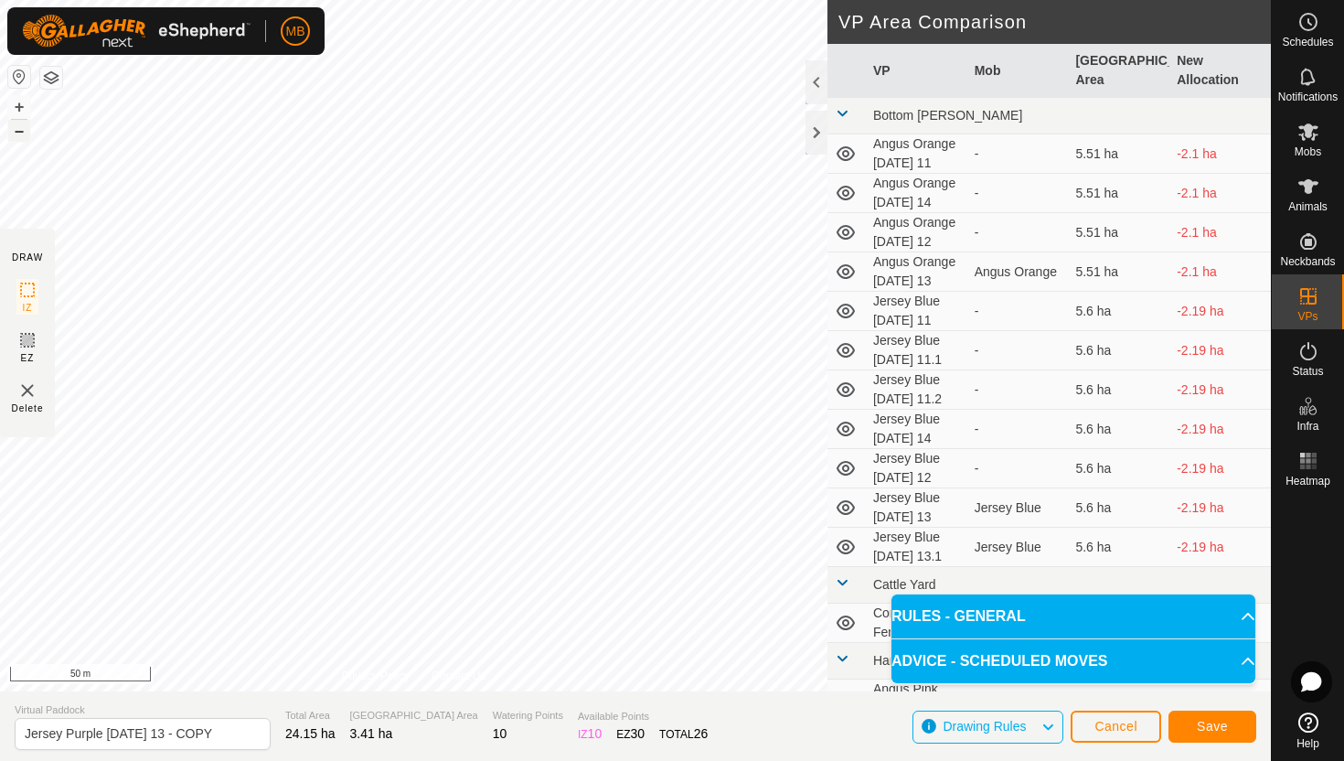
click at [18, 131] on button "–" at bounding box center [19, 131] width 22 height 22
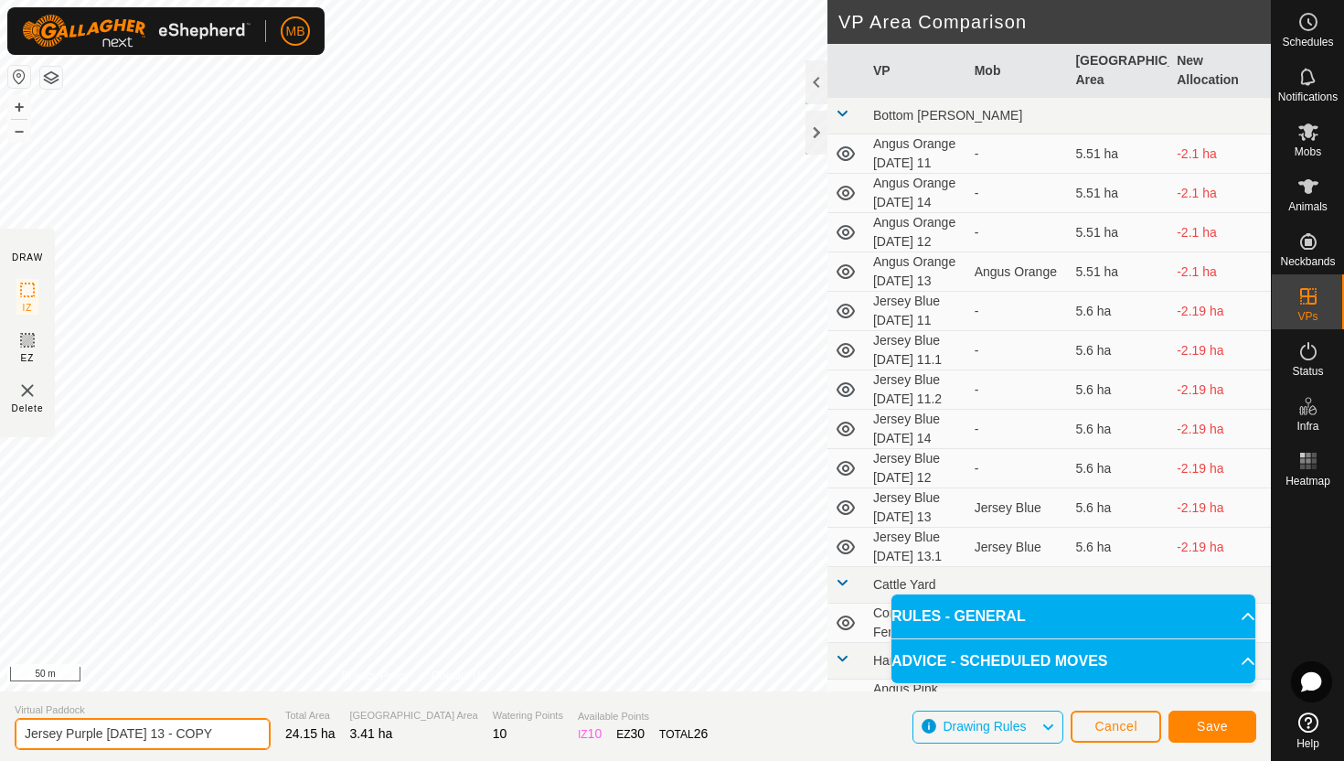
click at [227, 735] on input "Jersey Purple Wednesday 13 - COPY" at bounding box center [143, 734] width 256 height 32
type input "Jersey Purple [DATE] 13.1"
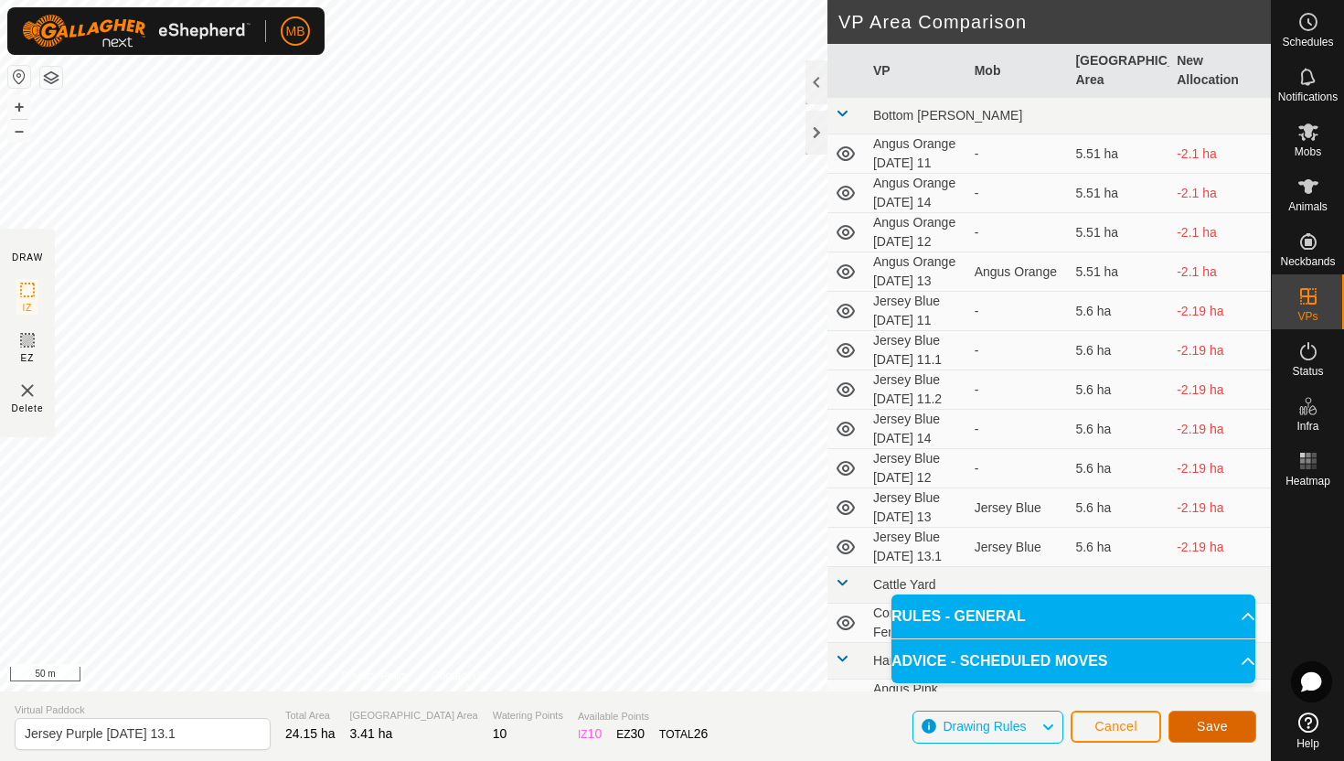
click at [1199, 726] on span "Save" at bounding box center [1212, 726] width 31 height 15
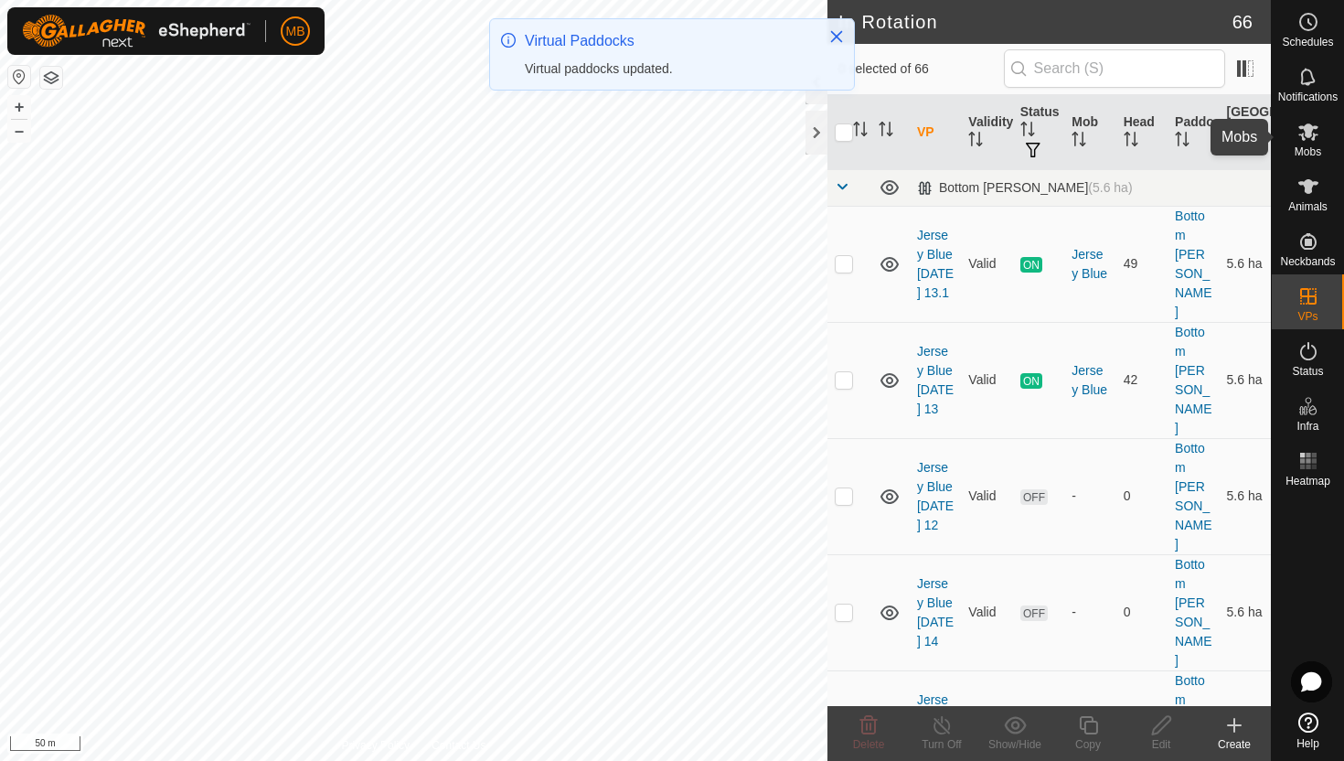
click at [1307, 135] on icon at bounding box center [1308, 131] width 20 height 17
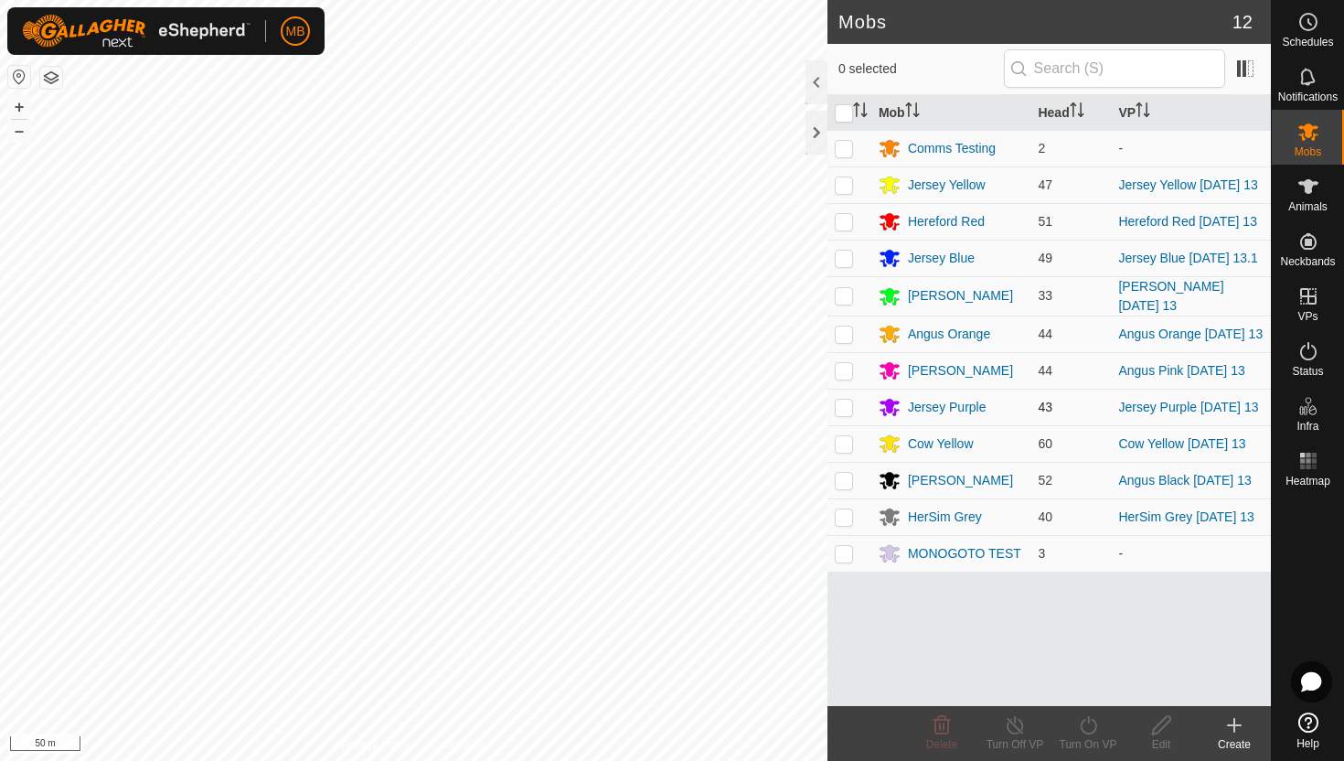
click at [841, 414] on p-checkbox at bounding box center [844, 406] width 18 height 15
checkbox input "true"
click at [1090, 723] on icon at bounding box center [1088, 725] width 23 height 22
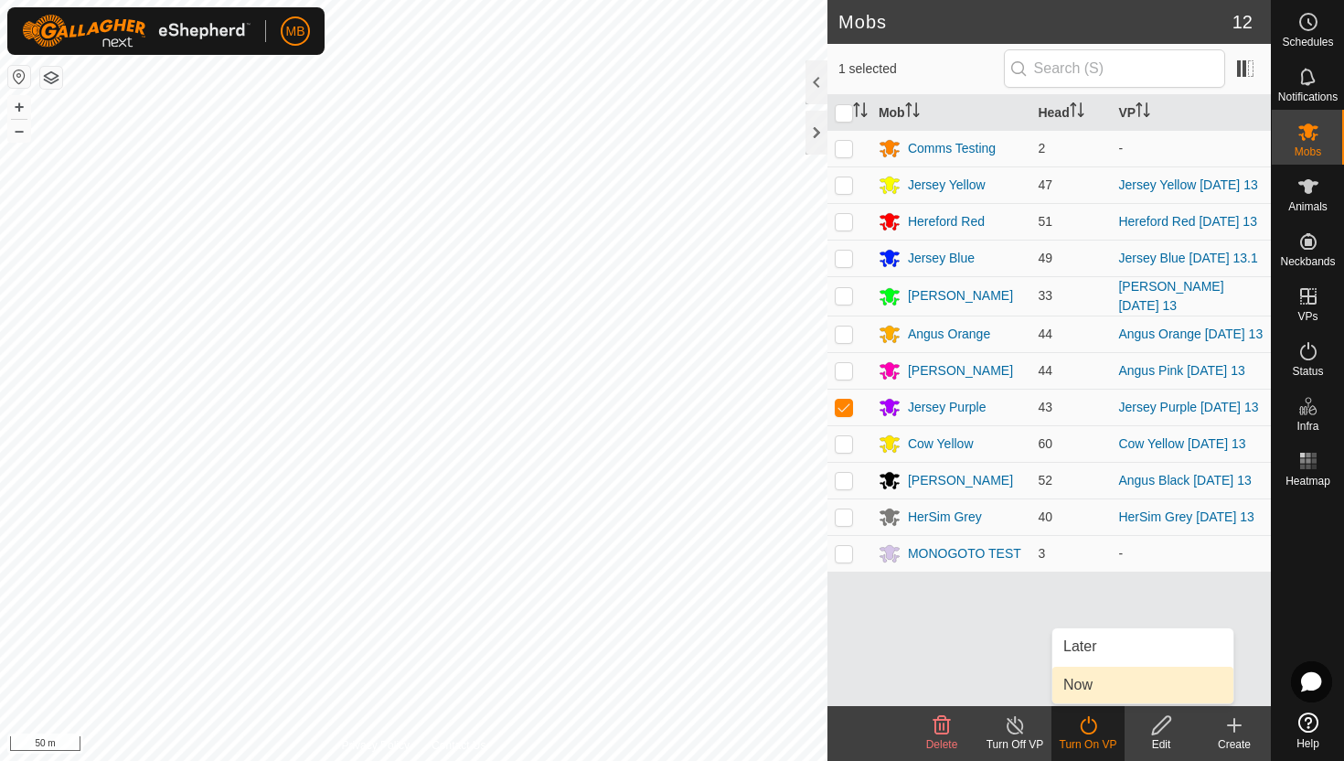
click at [1091, 694] on link "Now" at bounding box center [1142, 684] width 181 height 37
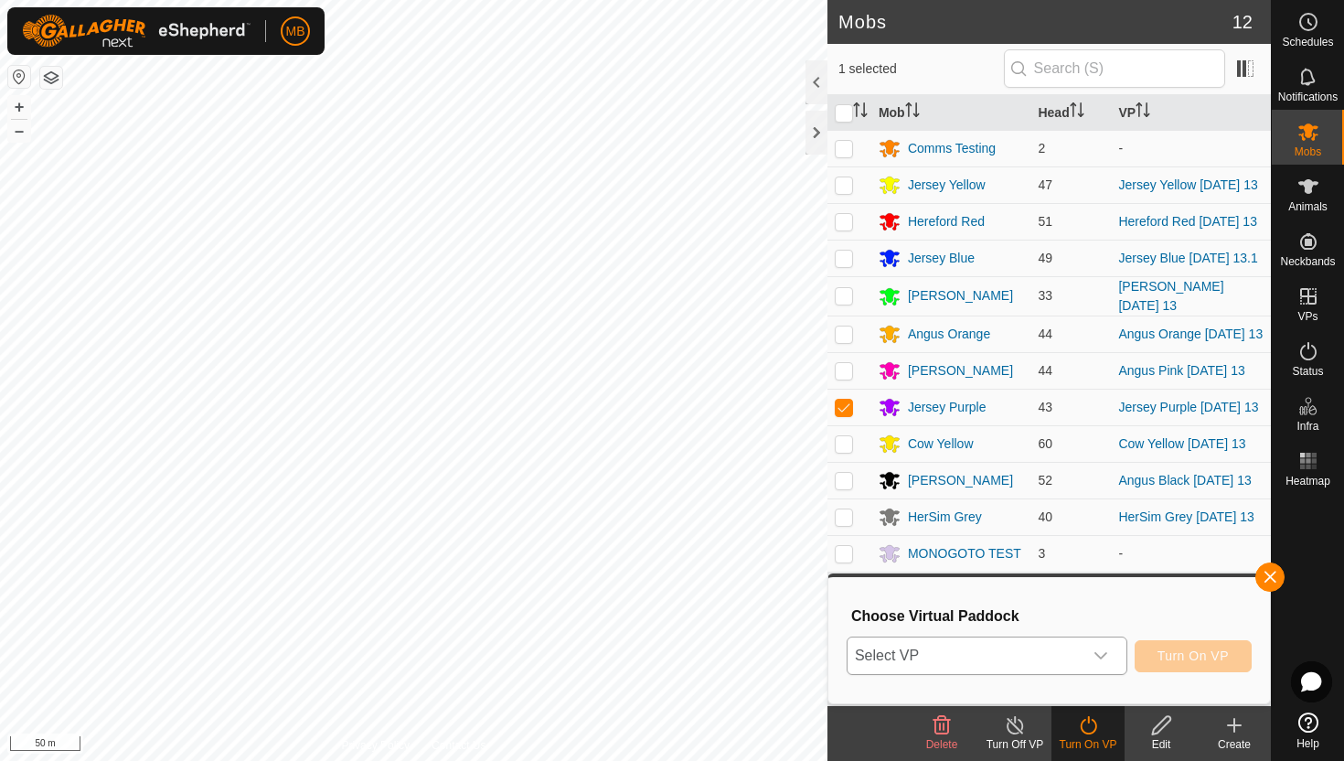
click at [1101, 659] on icon "dropdown trigger" at bounding box center [1100, 655] width 15 height 15
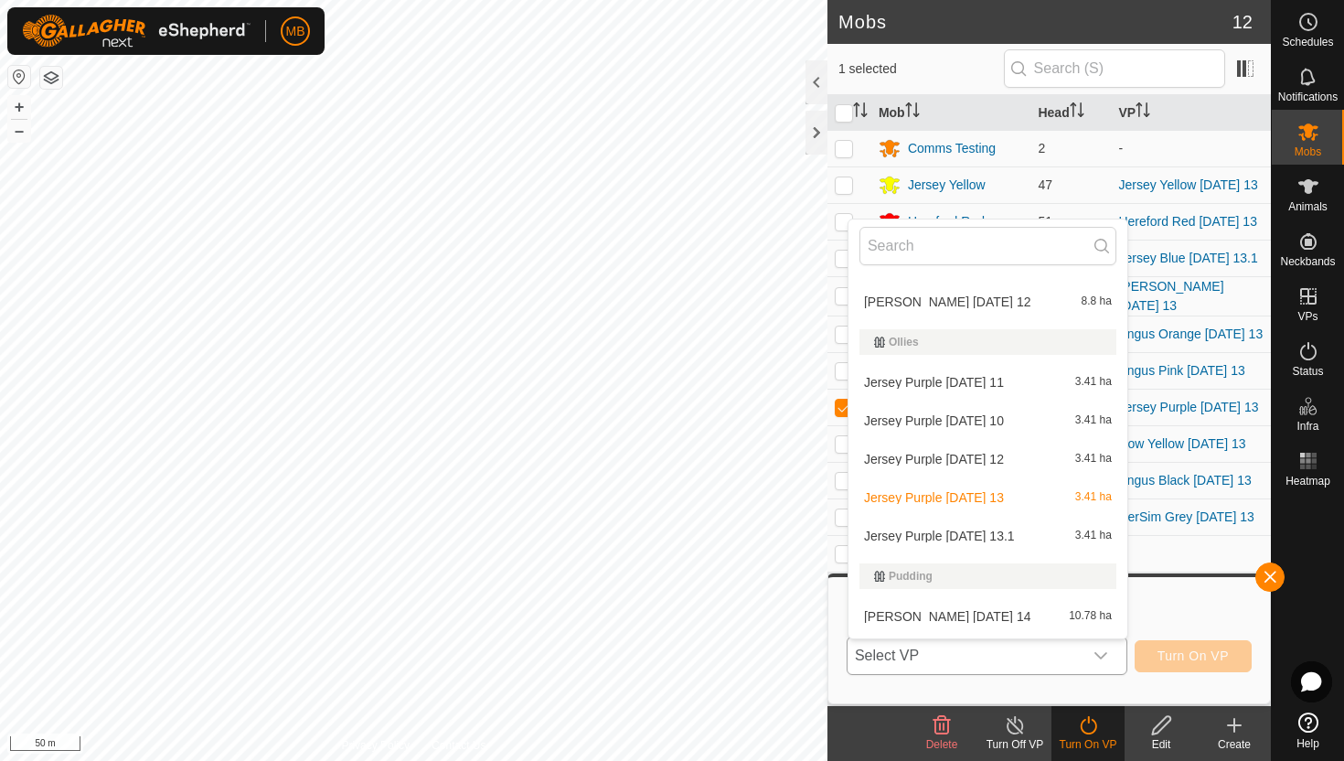
scroll to position [818, 0]
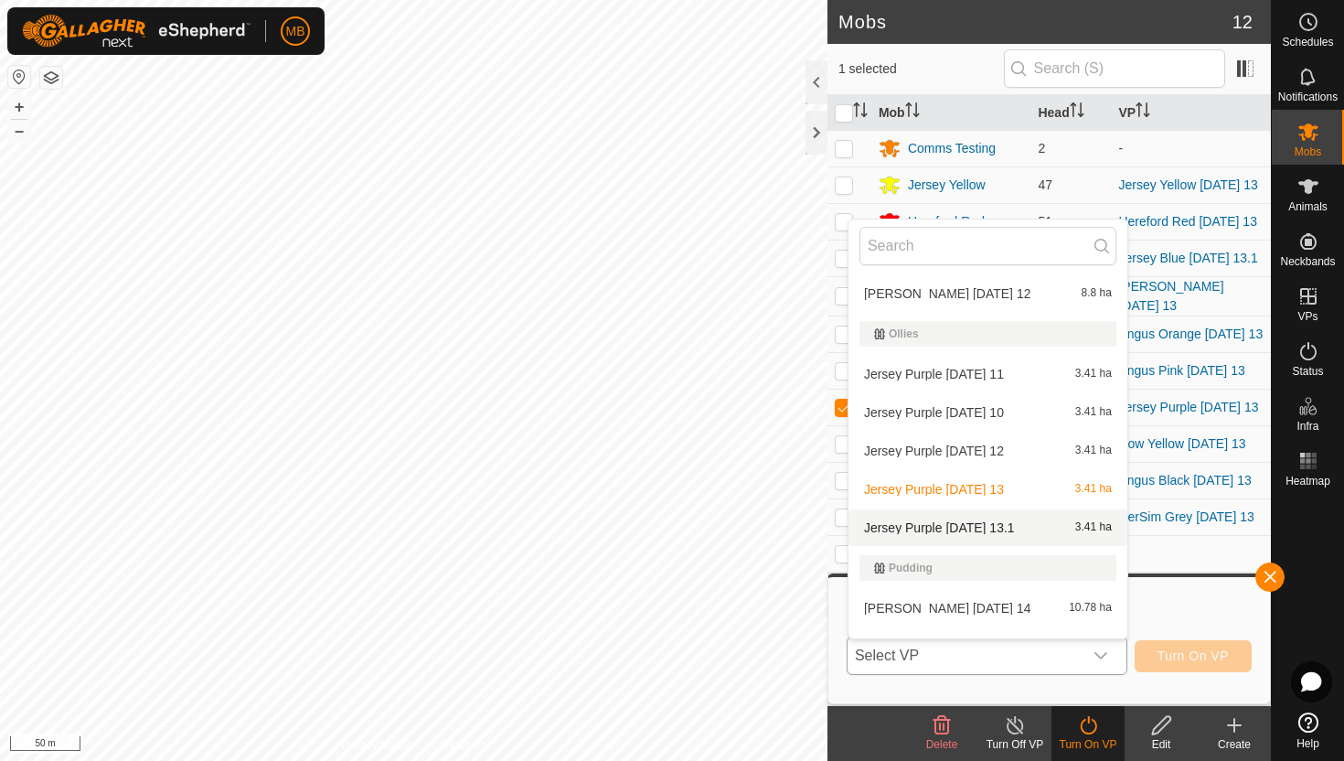
click at [1028, 529] on li "Jersey Purple Wednesday 13.1 3.41 ha" at bounding box center [987, 527] width 279 height 37
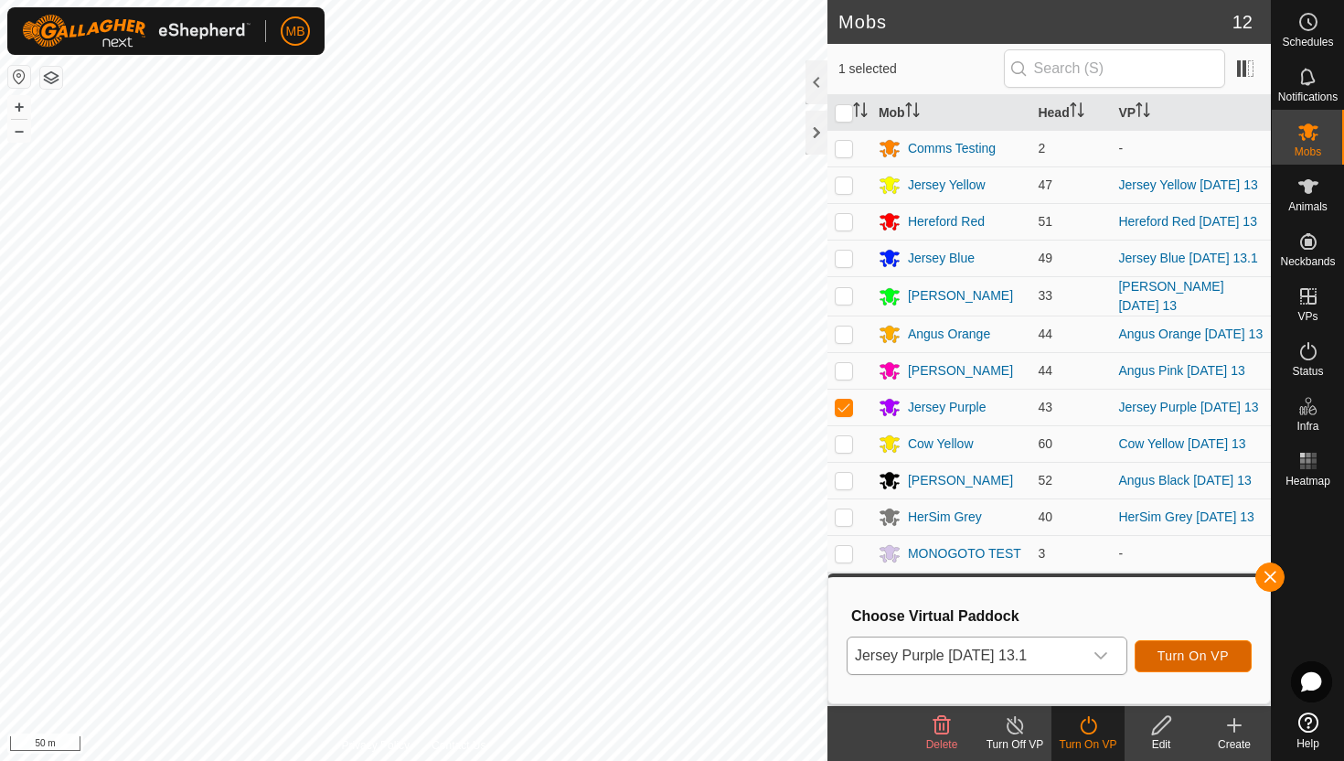
click at [1196, 650] on span "Turn On VP" at bounding box center [1192, 655] width 71 height 15
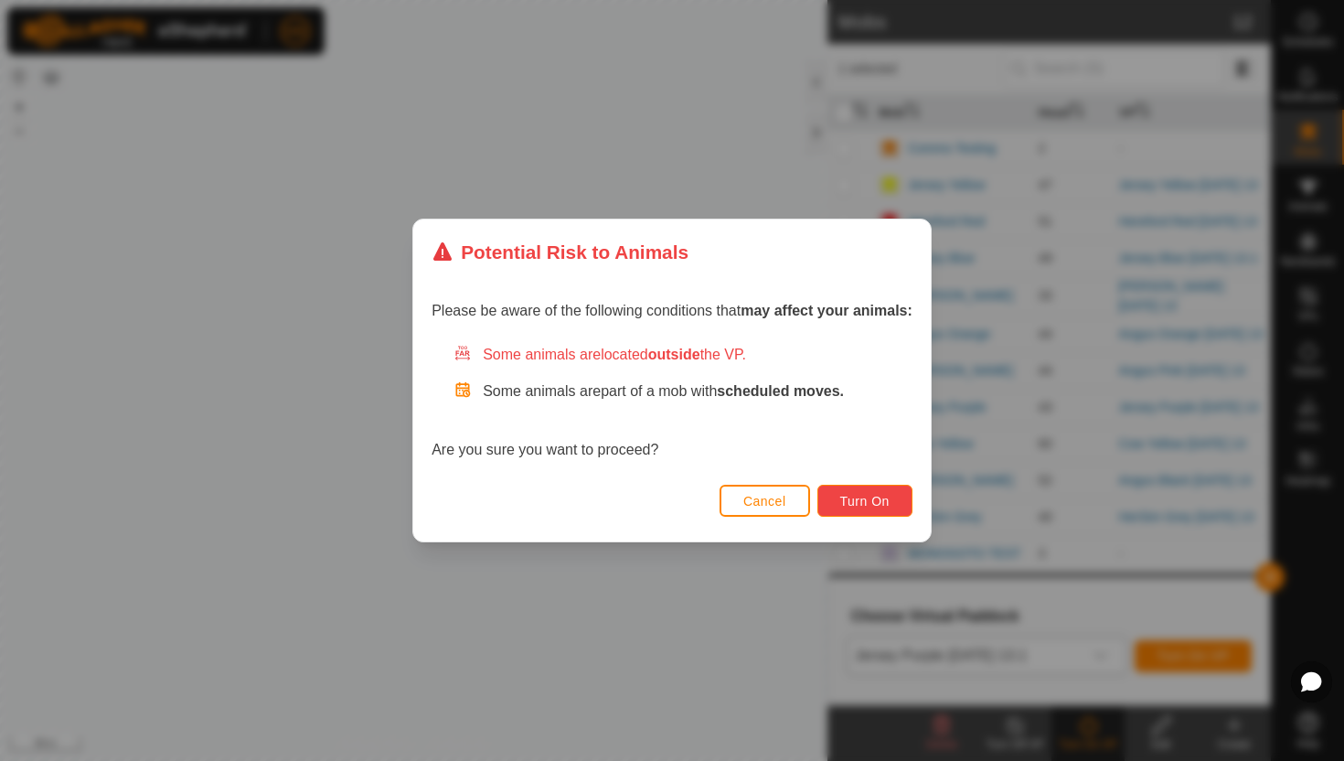
click at [889, 506] on span "Turn On" at bounding box center [864, 501] width 49 height 15
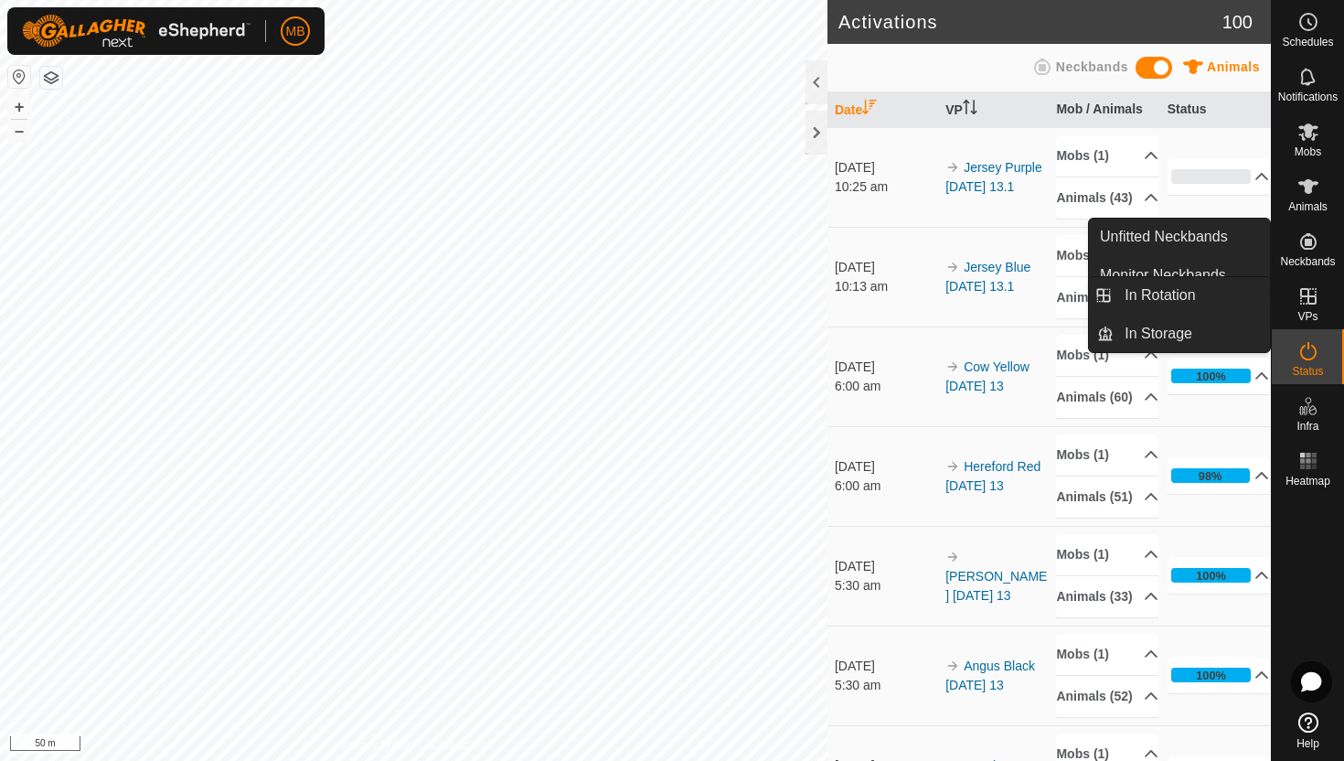
click at [1312, 298] on icon at bounding box center [1308, 296] width 22 height 22
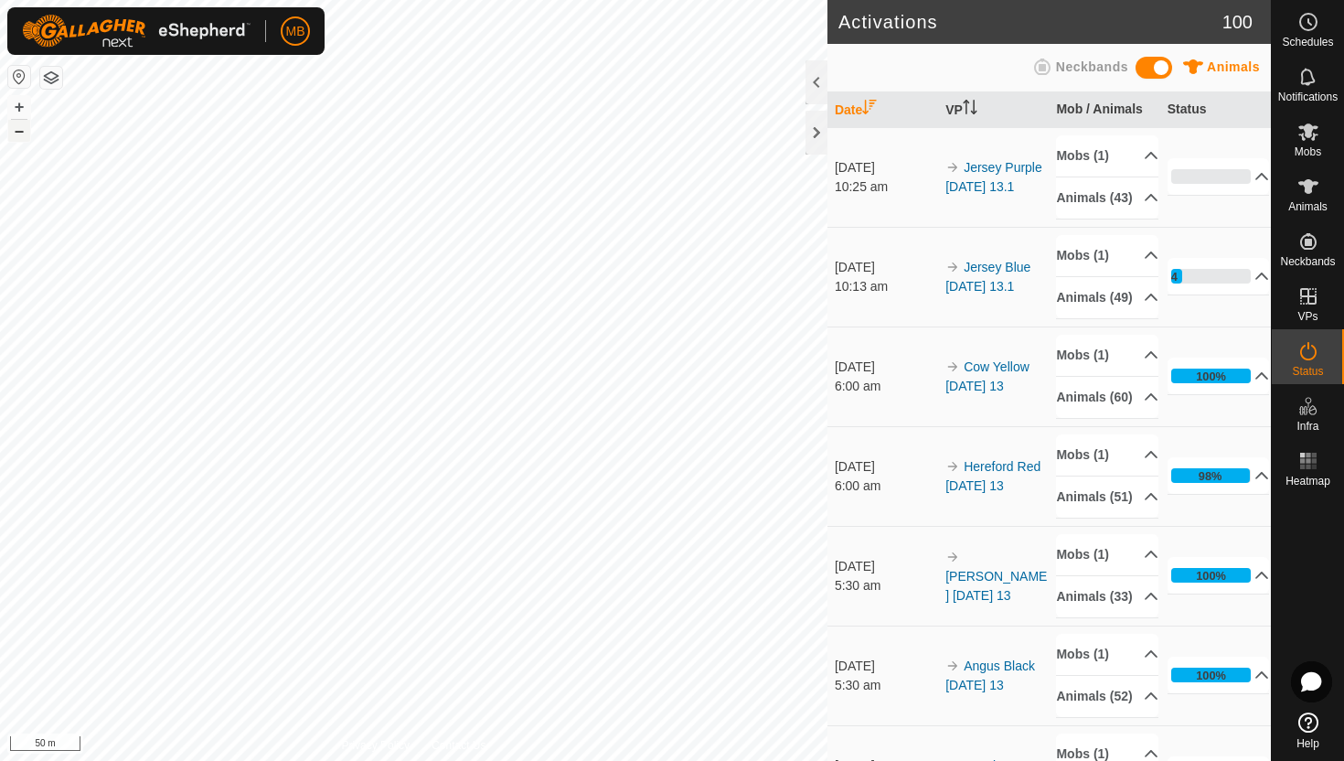
click at [17, 131] on button "–" at bounding box center [19, 131] width 22 height 22
click at [17, 108] on button "+" at bounding box center [19, 107] width 22 height 22
click at [1314, 183] on icon at bounding box center [1308, 186] width 20 height 15
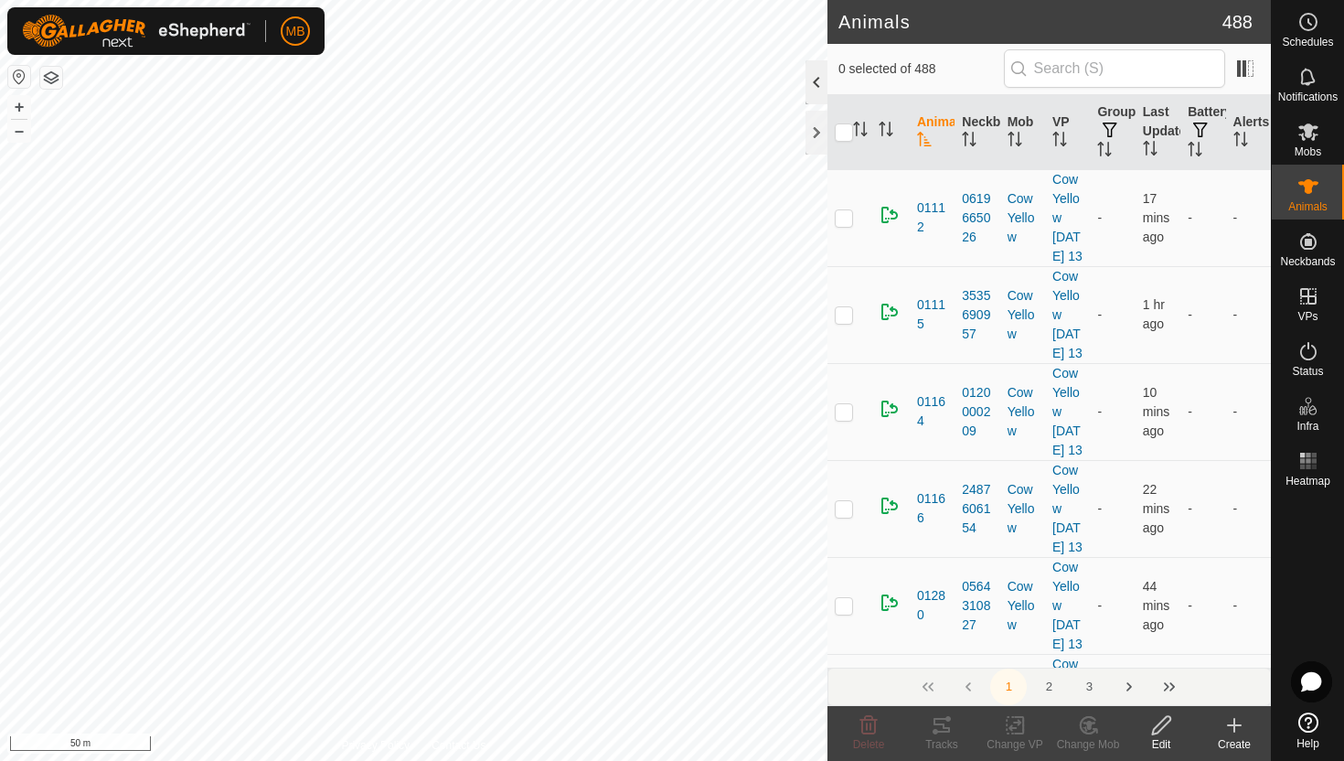
click at [814, 86] on div at bounding box center [816, 82] width 22 height 44
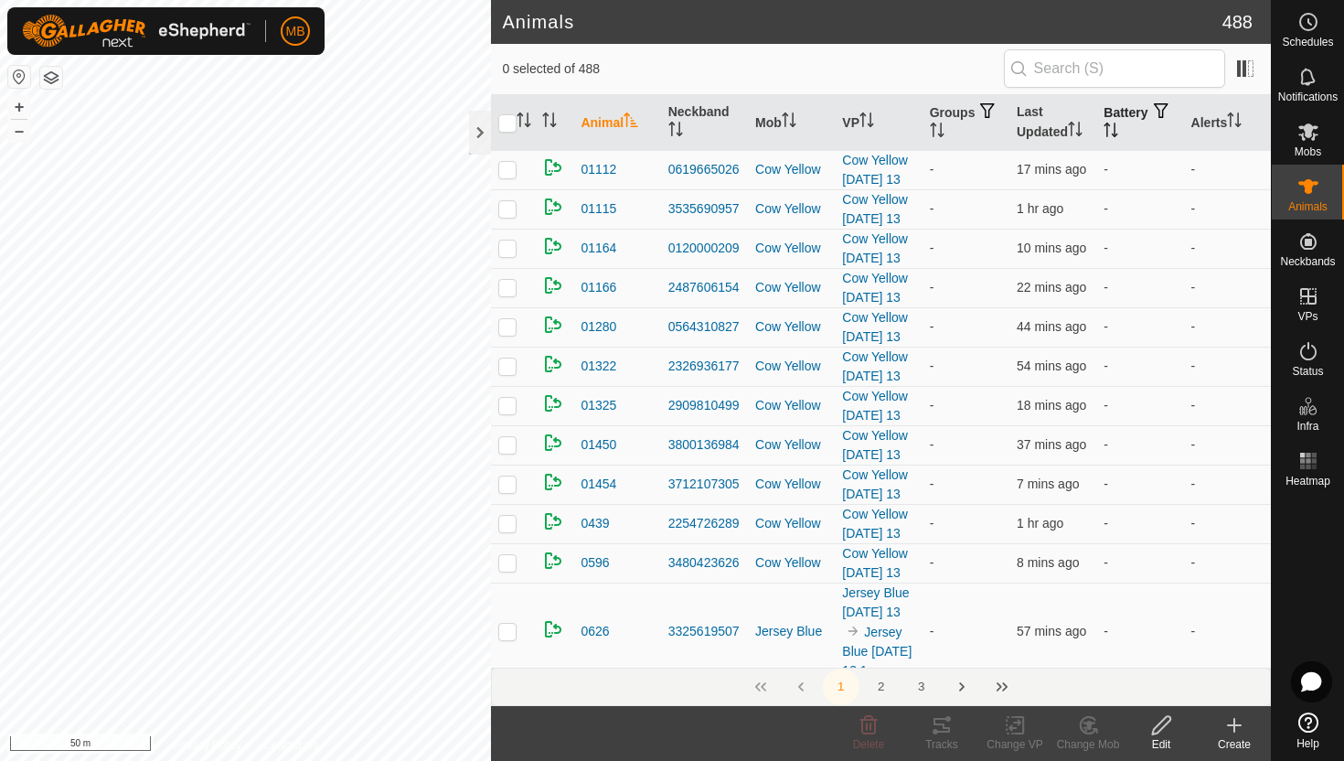
click at [1118, 127] on icon "Activate to sort" at bounding box center [1110, 129] width 15 height 15
click at [1118, 127] on icon "Activate to sort" at bounding box center [1111, 129] width 14 height 15
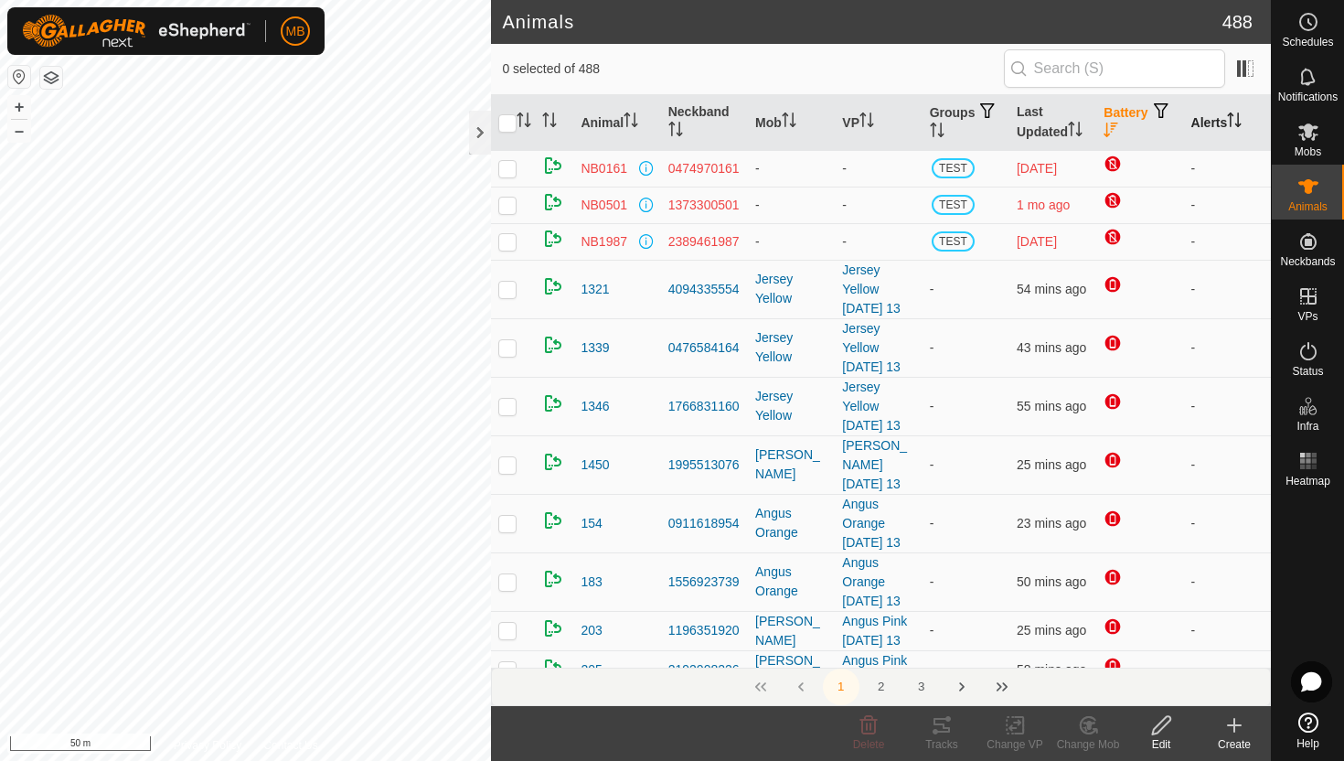
click at [1238, 122] on icon "Activate to sort" at bounding box center [1234, 119] width 15 height 15
click at [1238, 122] on icon "Activate to sort" at bounding box center [1235, 119] width 14 height 15
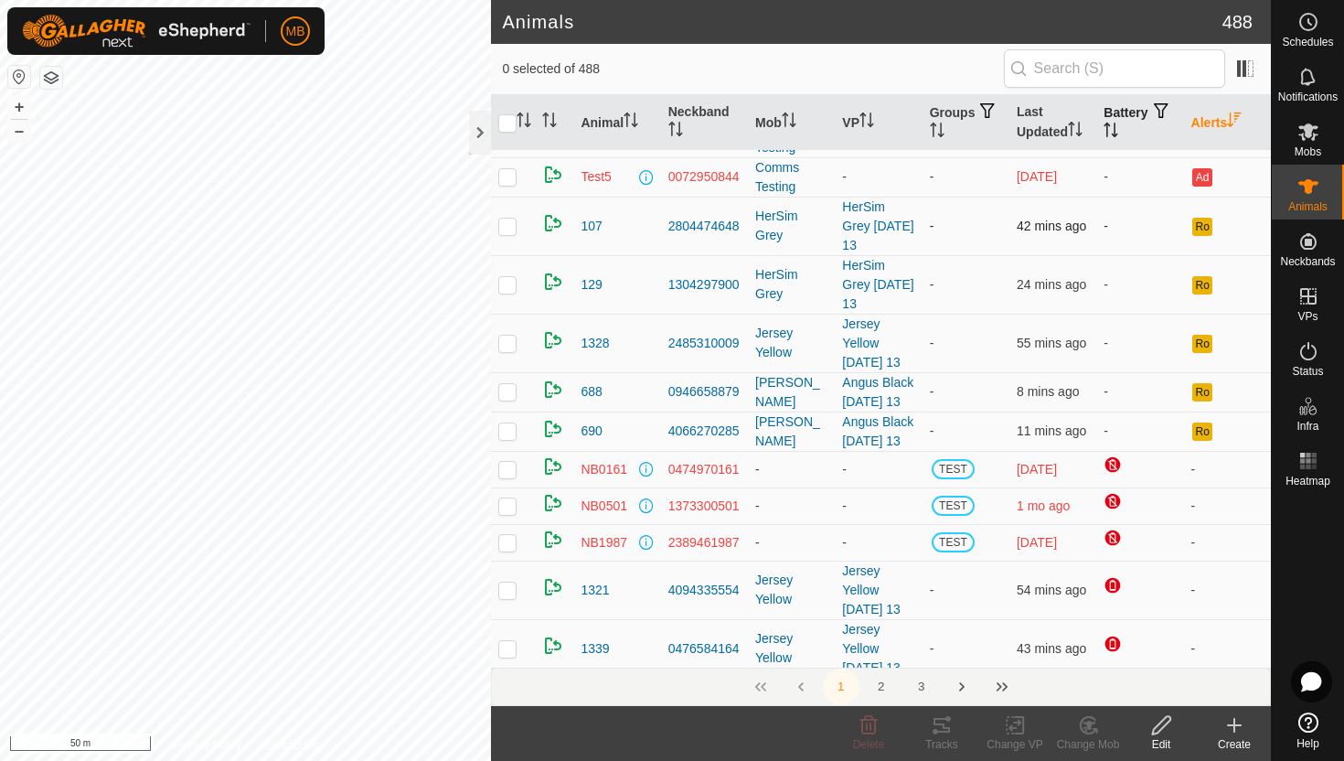
scroll to position [224, 0]
click at [22, 131] on button "–" at bounding box center [19, 131] width 22 height 22
click at [510, 398] on p-checkbox at bounding box center [507, 390] width 18 height 15
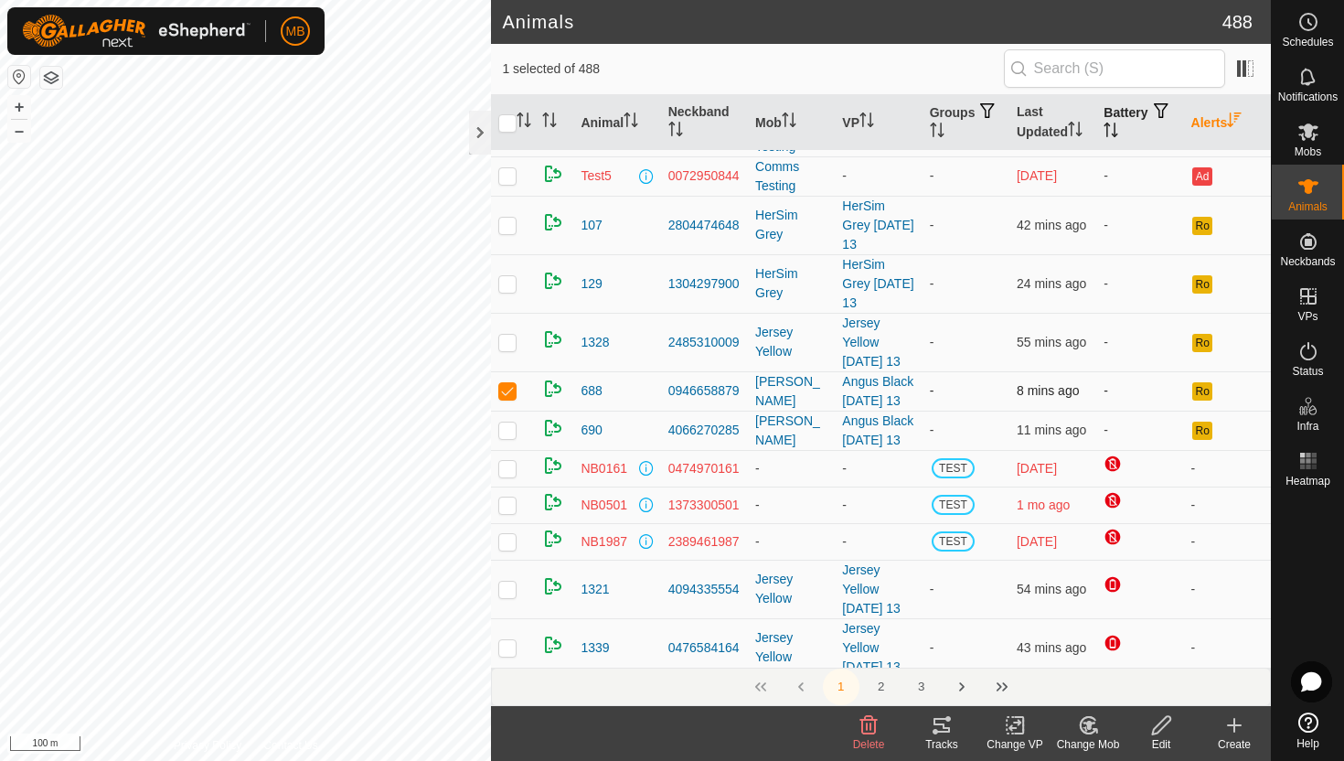
checkbox input "false"
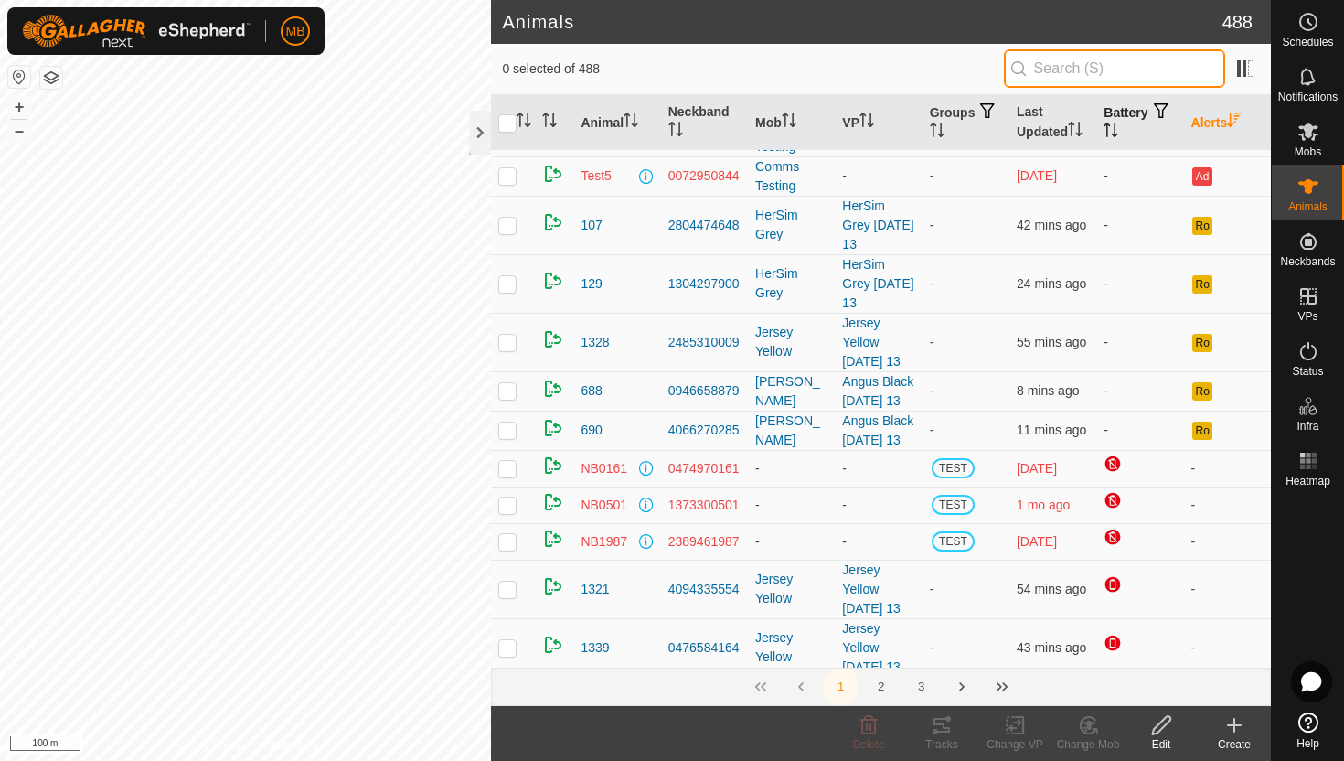
click at [1139, 71] on input "text" at bounding box center [1114, 68] width 221 height 38
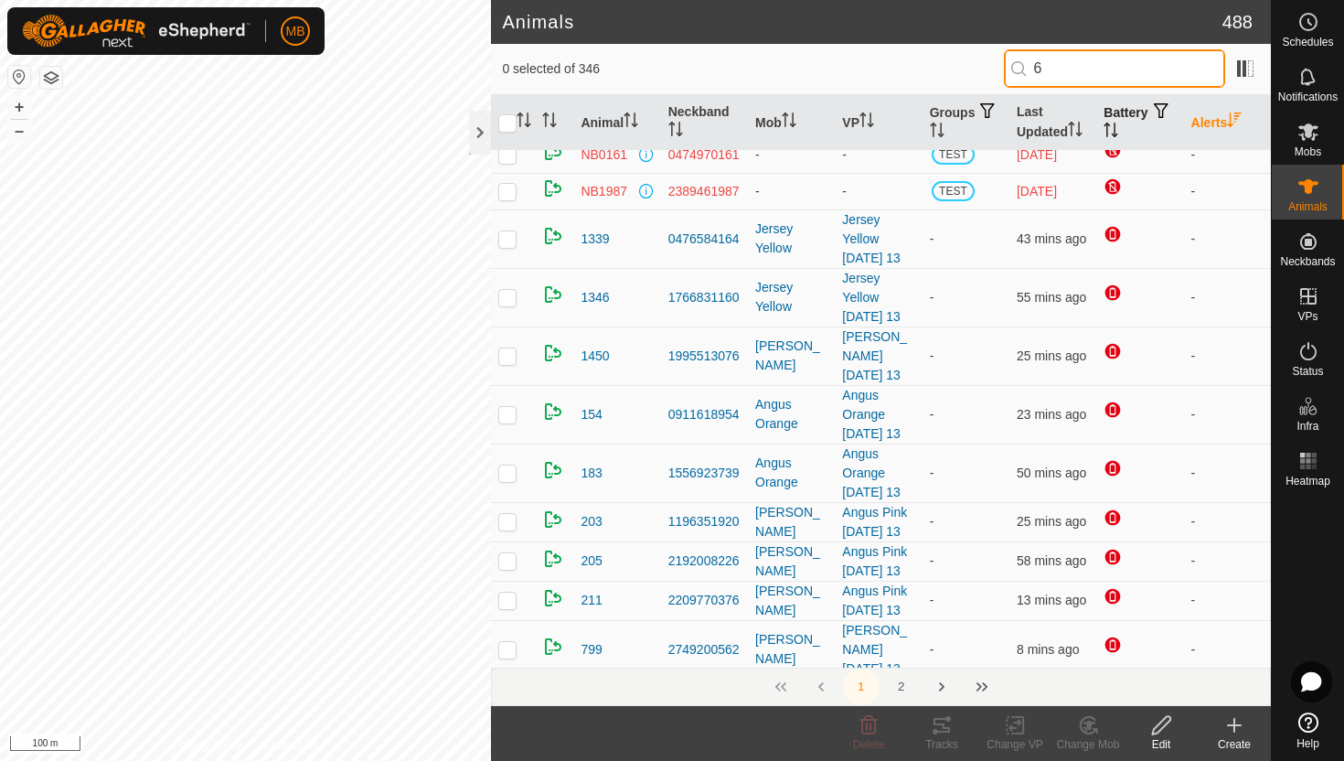
scroll to position [0, 0]
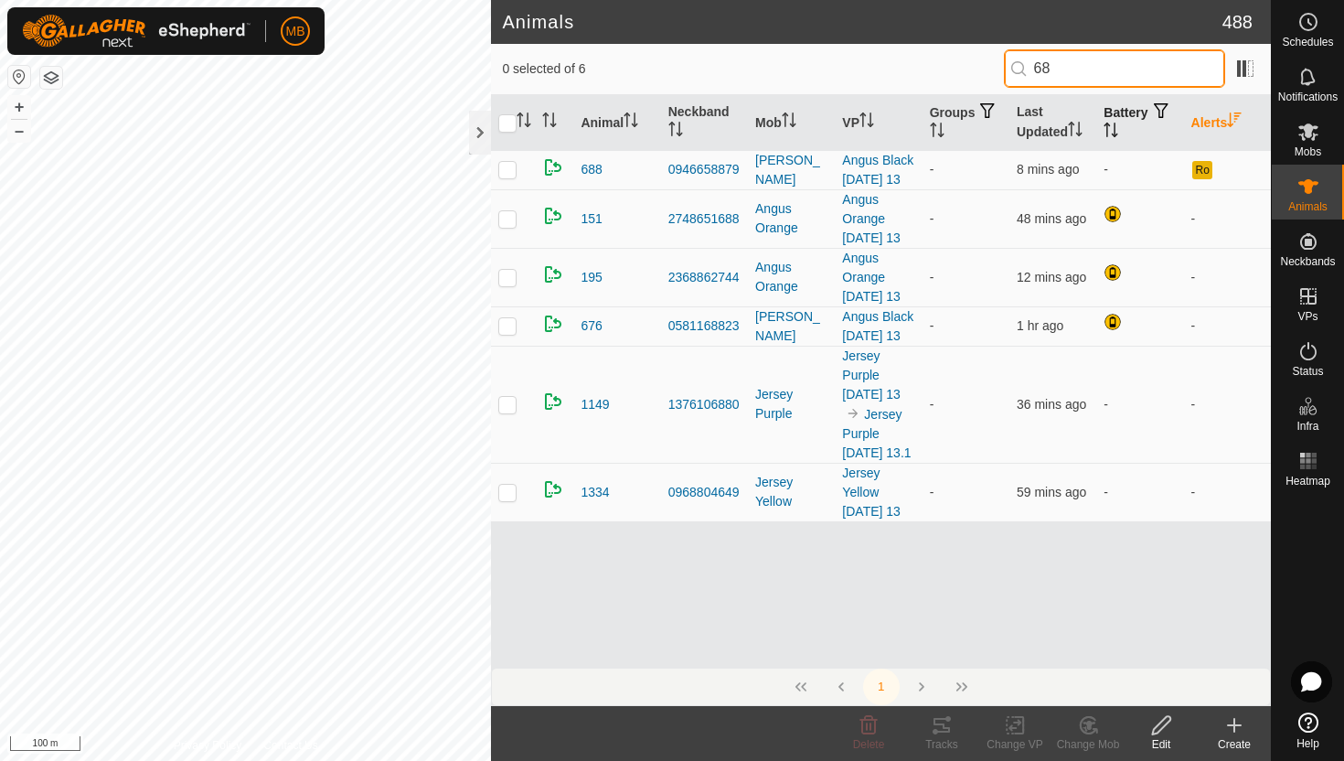
type input "6"
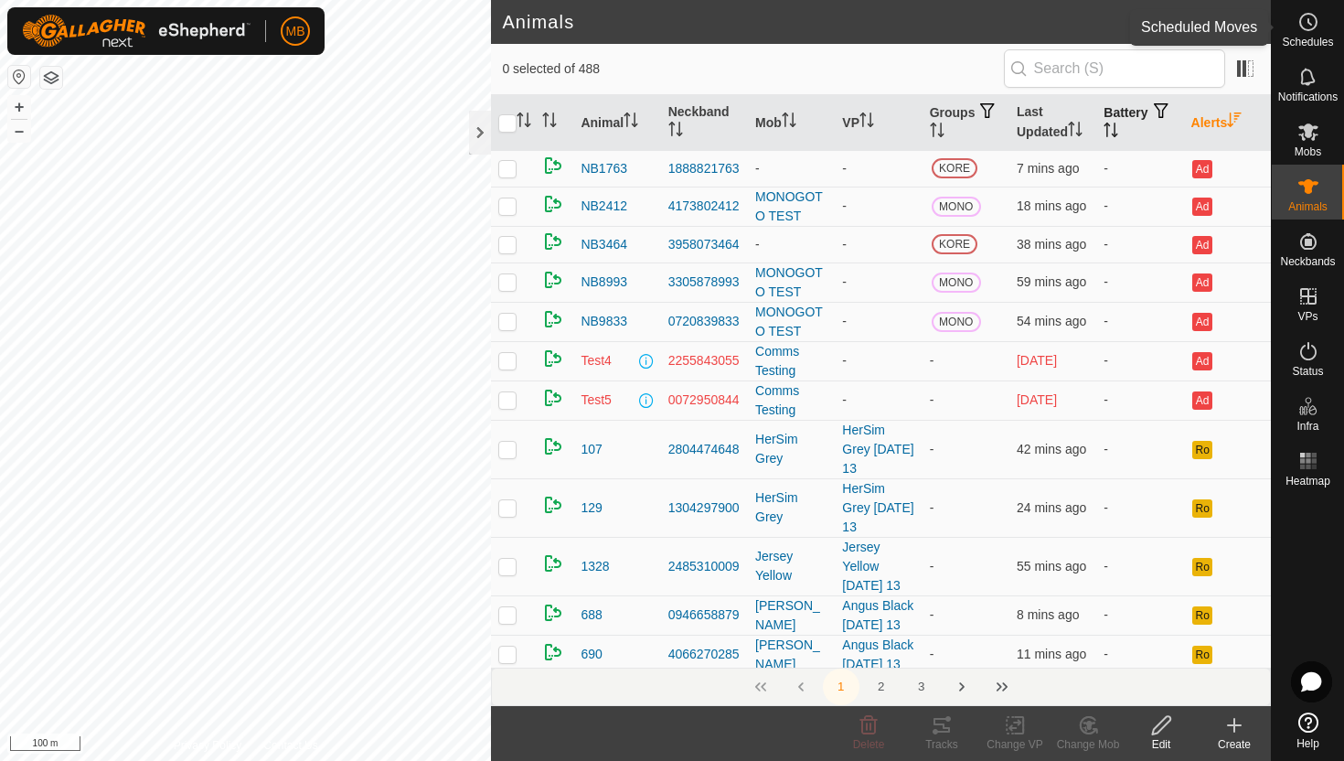
click at [1308, 21] on icon at bounding box center [1309, 21] width 3 height 5
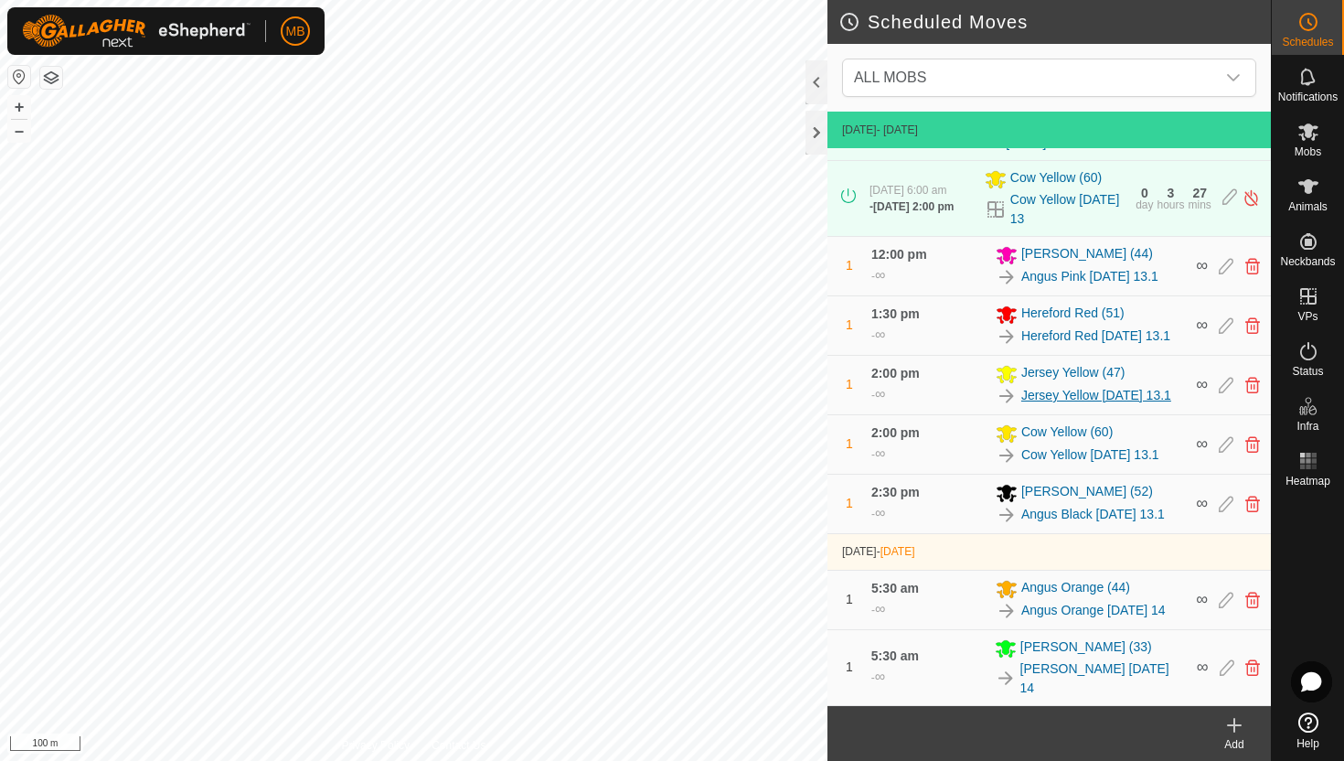
scroll to position [606, 0]
click at [16, 135] on button "–" at bounding box center [19, 131] width 22 height 22
click at [16, 105] on button "+" at bounding box center [19, 107] width 22 height 22
click at [23, 130] on button "–" at bounding box center [19, 131] width 22 height 22
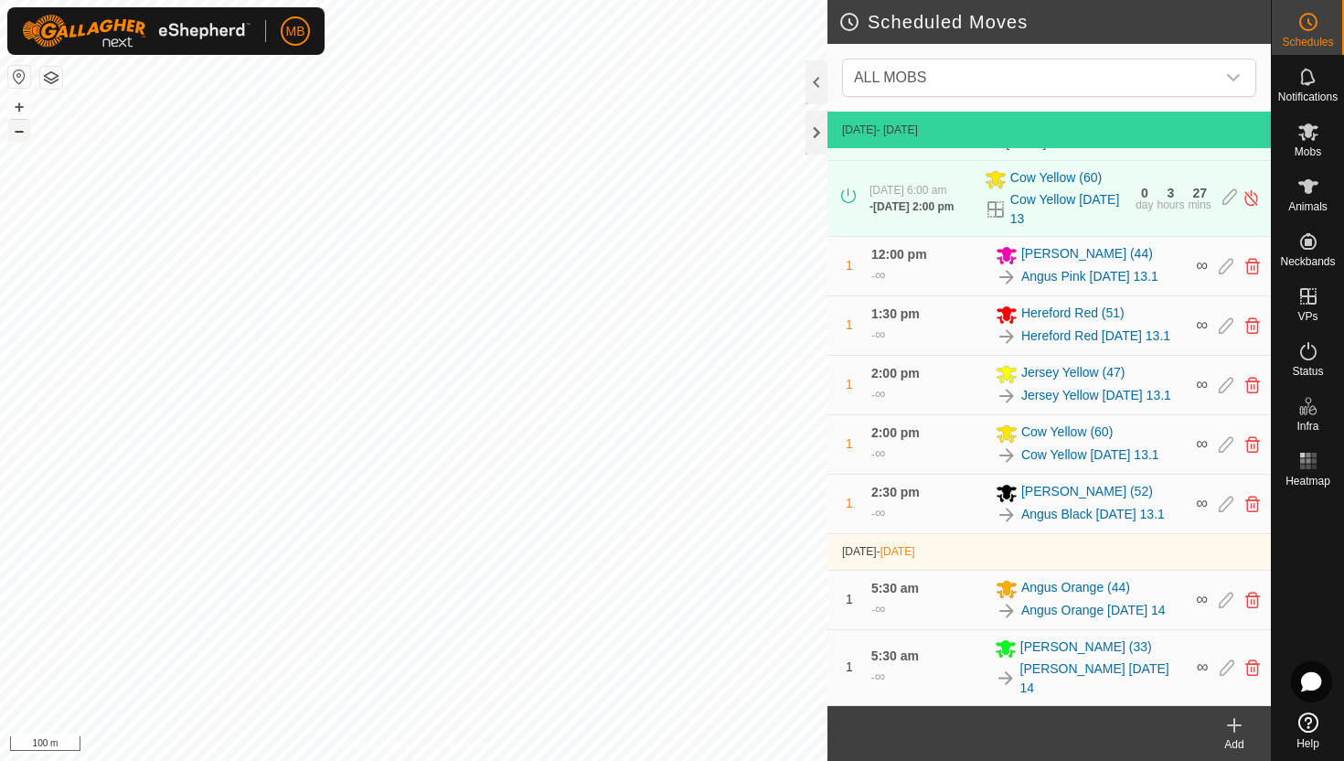
click at [23, 130] on button "–" at bounding box center [19, 131] width 22 height 22
click at [21, 106] on button "+" at bounding box center [19, 107] width 22 height 22
click at [11, 105] on button "+" at bounding box center [19, 107] width 22 height 22
click at [13, 129] on button "–" at bounding box center [19, 131] width 22 height 22
